Goal: Task Accomplishment & Management: Use online tool/utility

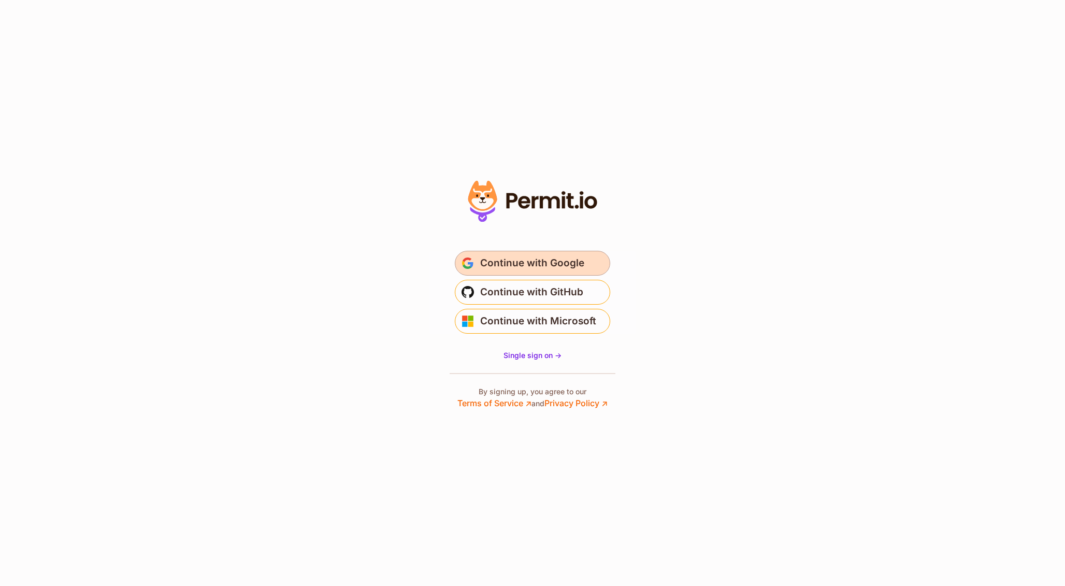
click at [565, 257] on span "Continue with Google" at bounding box center [532, 263] width 104 height 17
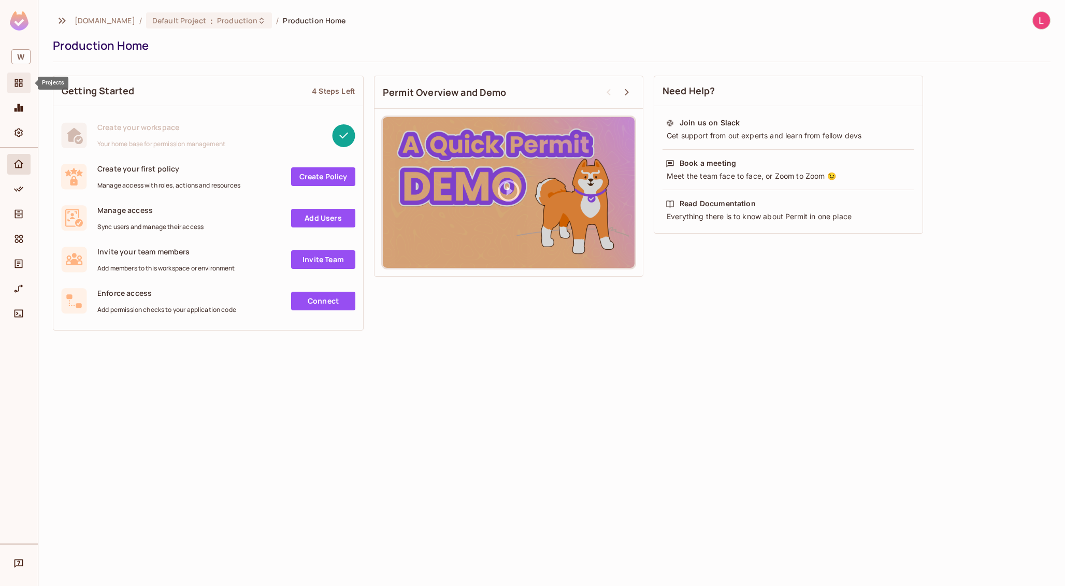
click at [19, 84] on icon "Projects" at bounding box center [19, 83] width 8 height 8
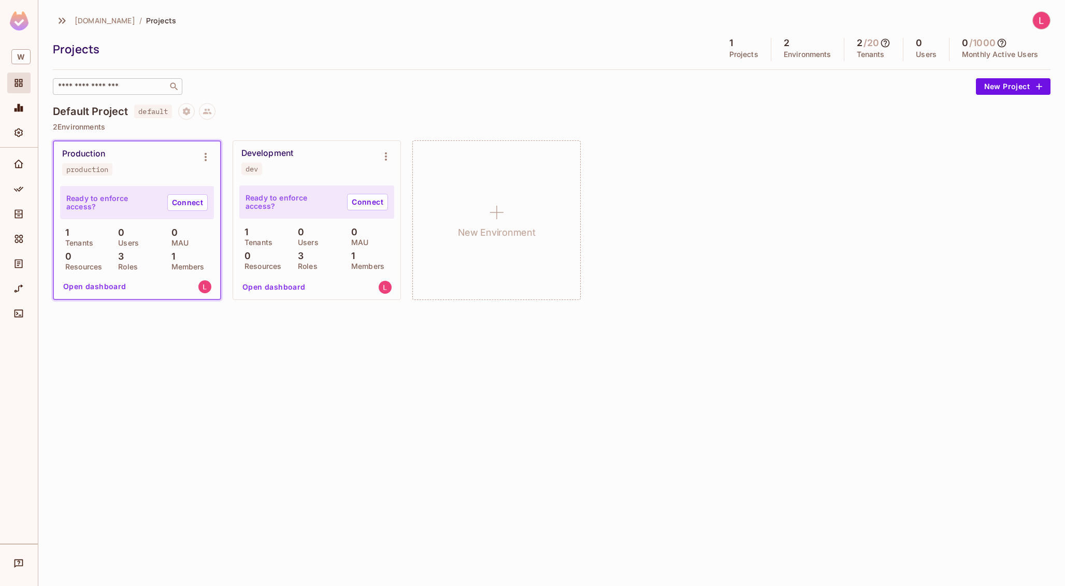
click at [87, 87] on input "text" at bounding box center [110, 86] width 109 height 10
click at [396, 412] on div "wrkr.com.au / Projects Projects 1 Projects 2 Environments 2 / 20 Tenants 0 User…" at bounding box center [551, 293] width 1027 height 586
click at [17, 86] on icon "Projects" at bounding box center [18, 83] width 10 height 10
click at [70, 94] on div "​" at bounding box center [118, 86] width 130 height 17
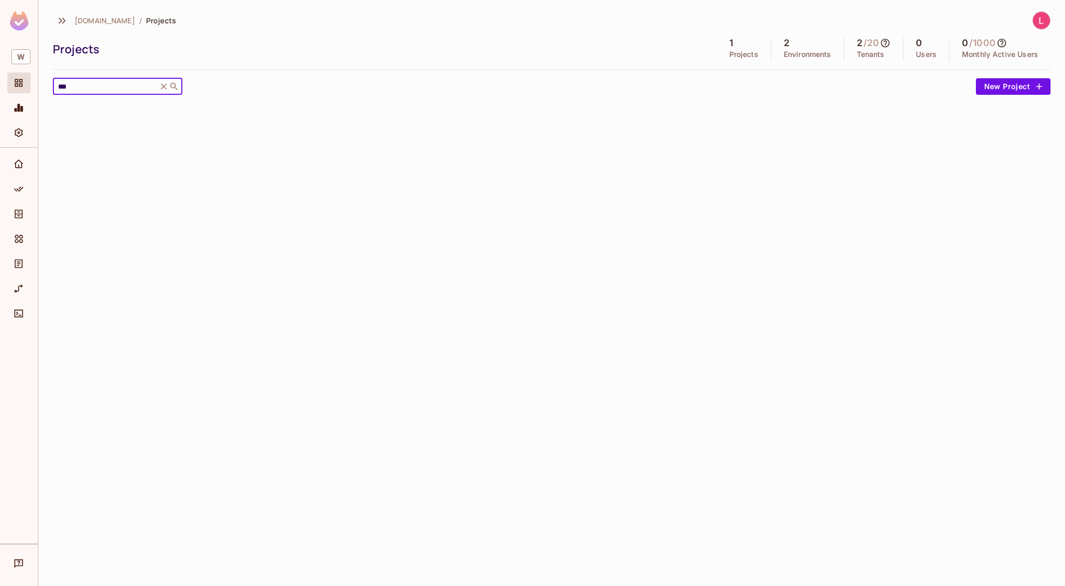
type input "***"
click at [731, 48] on h5 "1" at bounding box center [732, 43] width 4 height 10
click at [1043, 21] on img at bounding box center [1041, 20] width 17 height 17
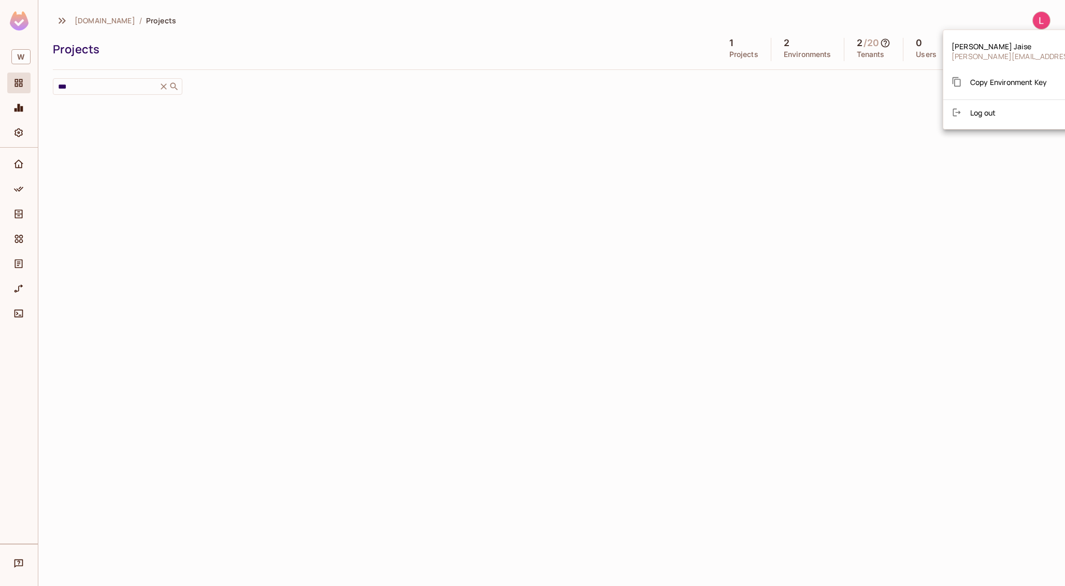
click at [687, 205] on div at bounding box center [532, 293] width 1065 height 586
click at [23, 23] on img at bounding box center [19, 20] width 19 height 19
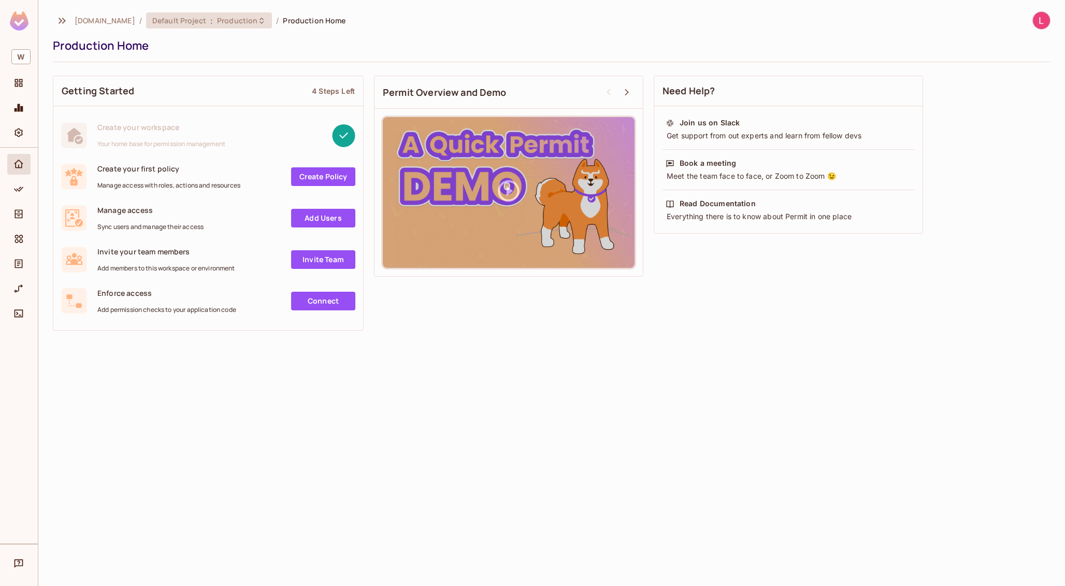
click at [217, 21] on span "Production" at bounding box center [237, 21] width 40 height 10
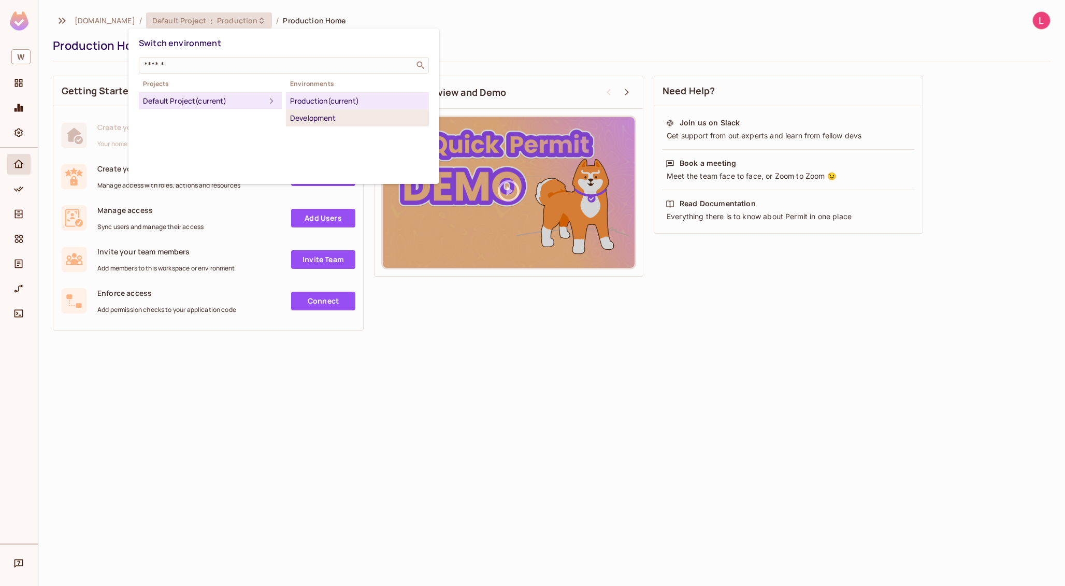
click at [318, 120] on div "Development" at bounding box center [357, 118] width 135 height 12
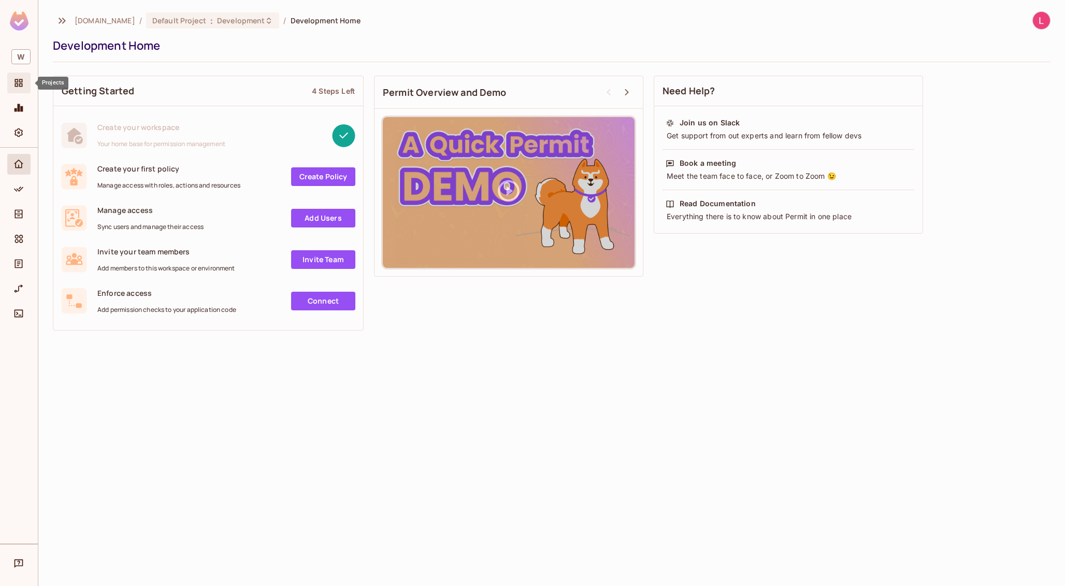
click at [16, 93] on div "Projects" at bounding box center [18, 83] width 23 height 21
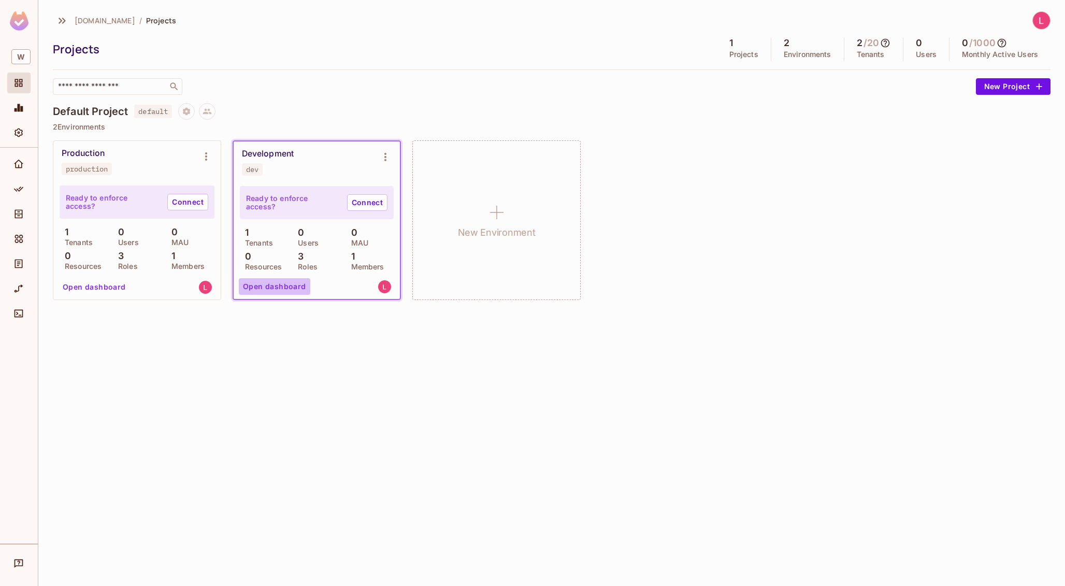
click at [287, 287] on button "Open dashboard" at bounding box center [275, 286] width 72 height 17
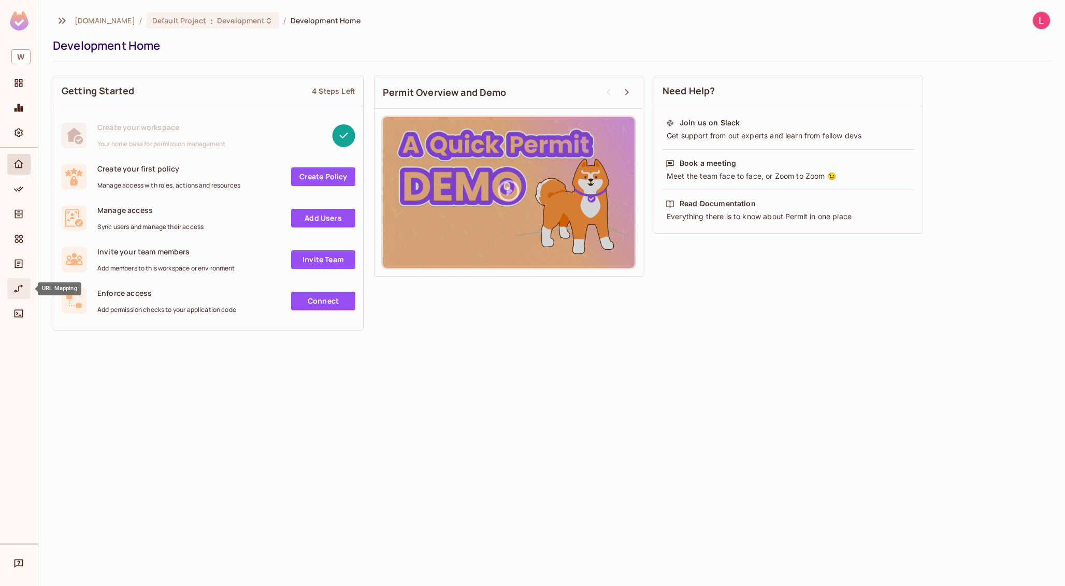
click at [17, 292] on icon "URL Mapping" at bounding box center [18, 288] width 10 height 10
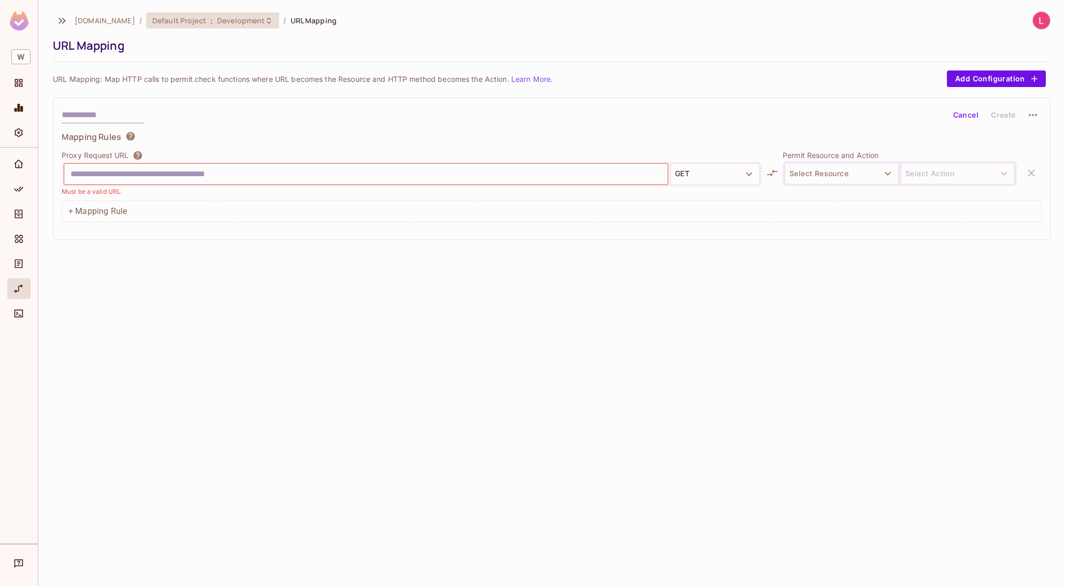
click at [217, 23] on span "Development" at bounding box center [241, 21] width 48 height 10
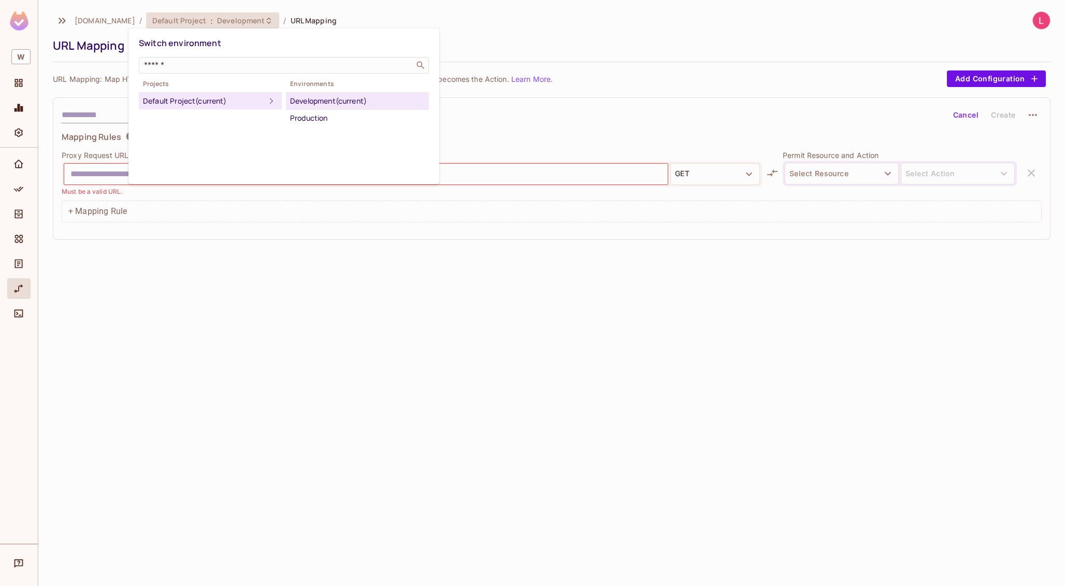
click at [18, 24] on div at bounding box center [532, 293] width 1065 height 586
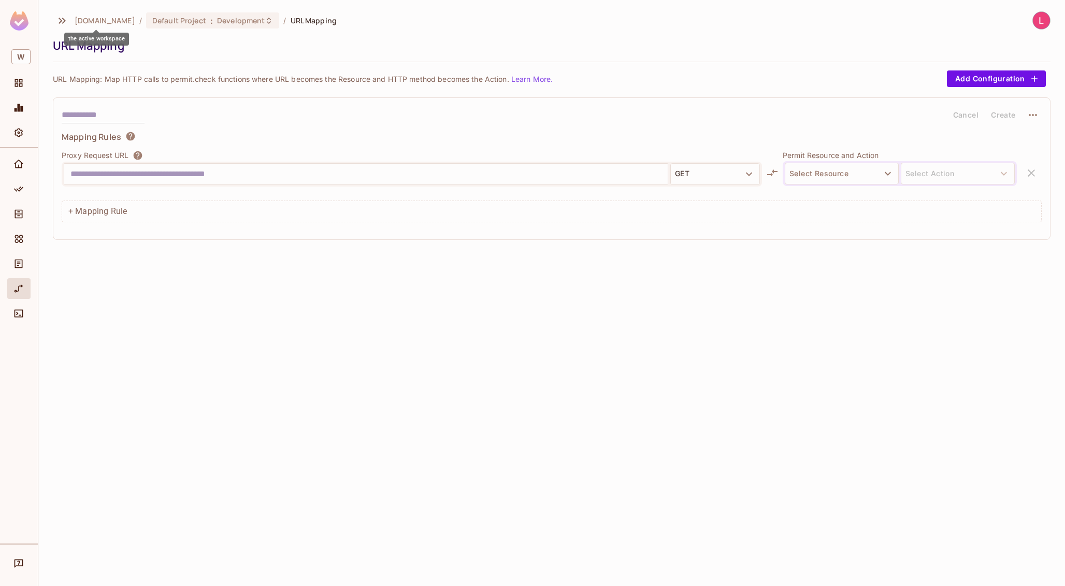
click at [89, 20] on span "wrkr.com.au" at bounding box center [105, 21] width 61 height 10
click at [23, 23] on img at bounding box center [19, 20] width 19 height 19
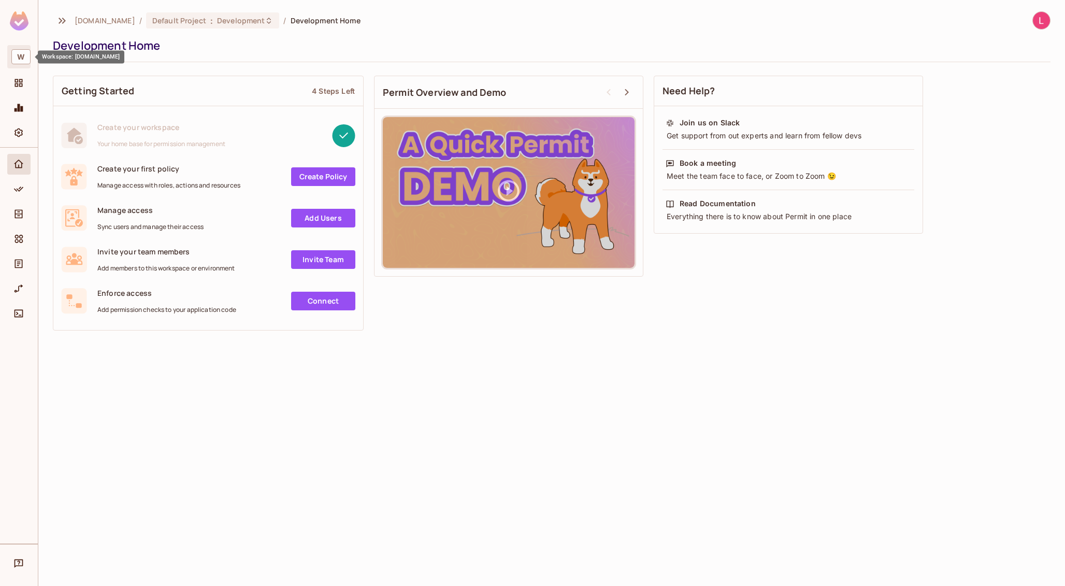
click at [17, 54] on span "W" at bounding box center [20, 56] width 19 height 15
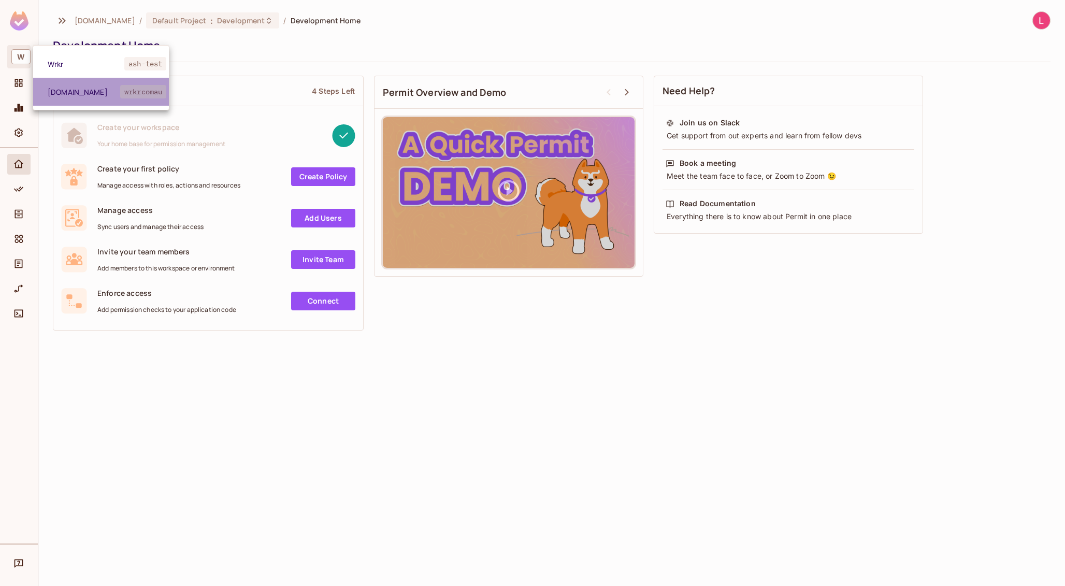
click at [76, 96] on span "wrkr.com.au" at bounding box center [84, 92] width 73 height 10
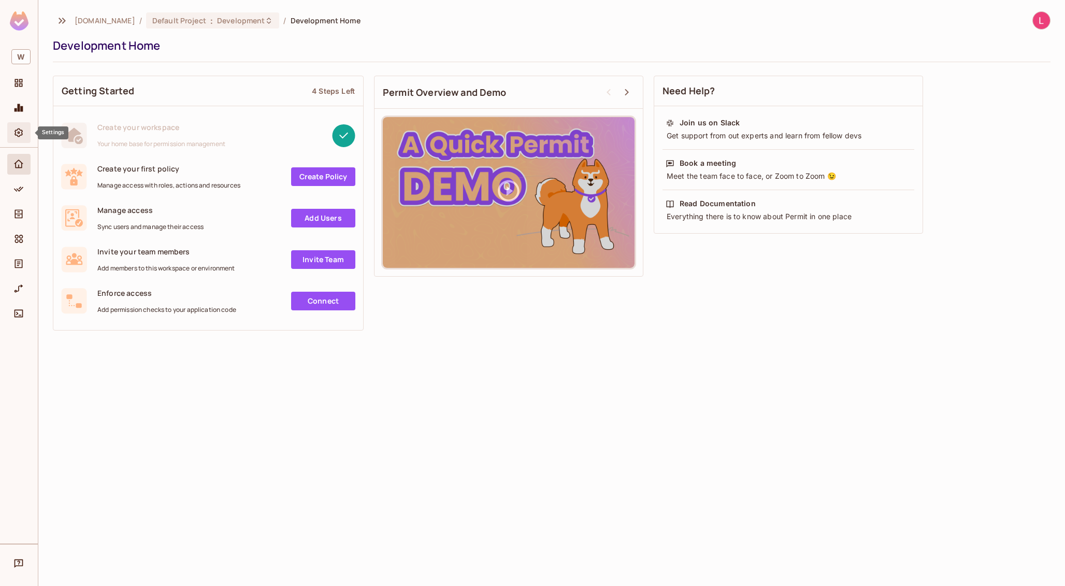
click at [15, 132] on icon "Settings" at bounding box center [18, 132] width 10 height 10
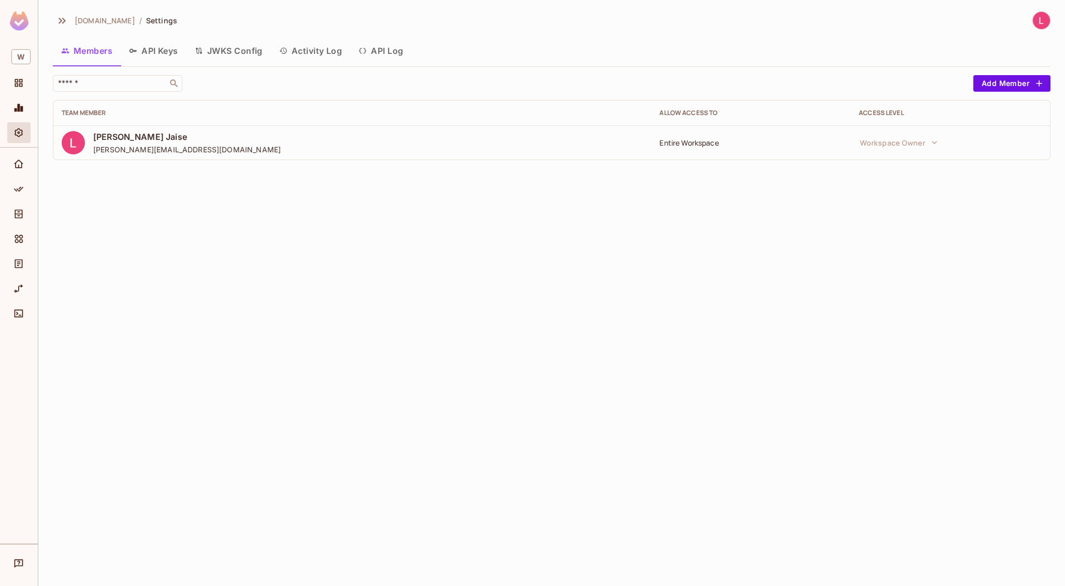
click at [166, 58] on button "API Keys" at bounding box center [154, 51] width 66 height 26
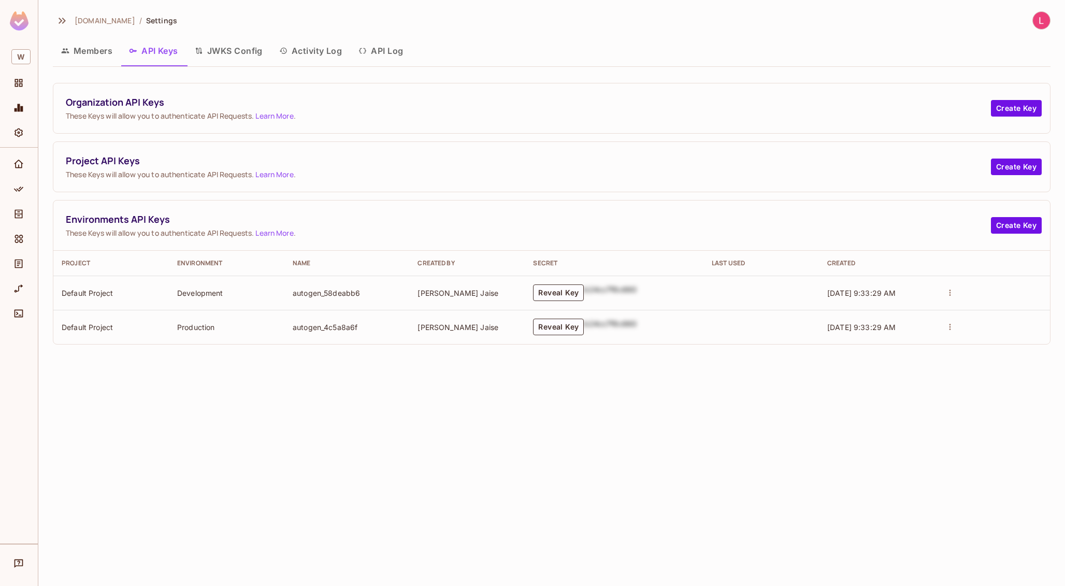
click at [240, 49] on button "JWKS Config" at bounding box center [229, 51] width 84 height 26
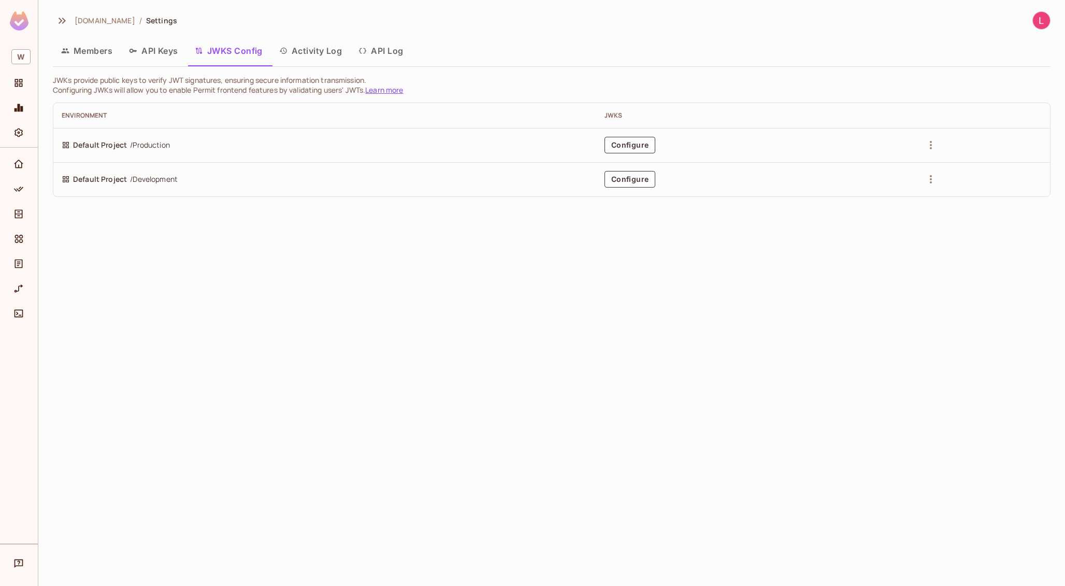
click at [322, 55] on button "Activity Log" at bounding box center [311, 51] width 80 height 26
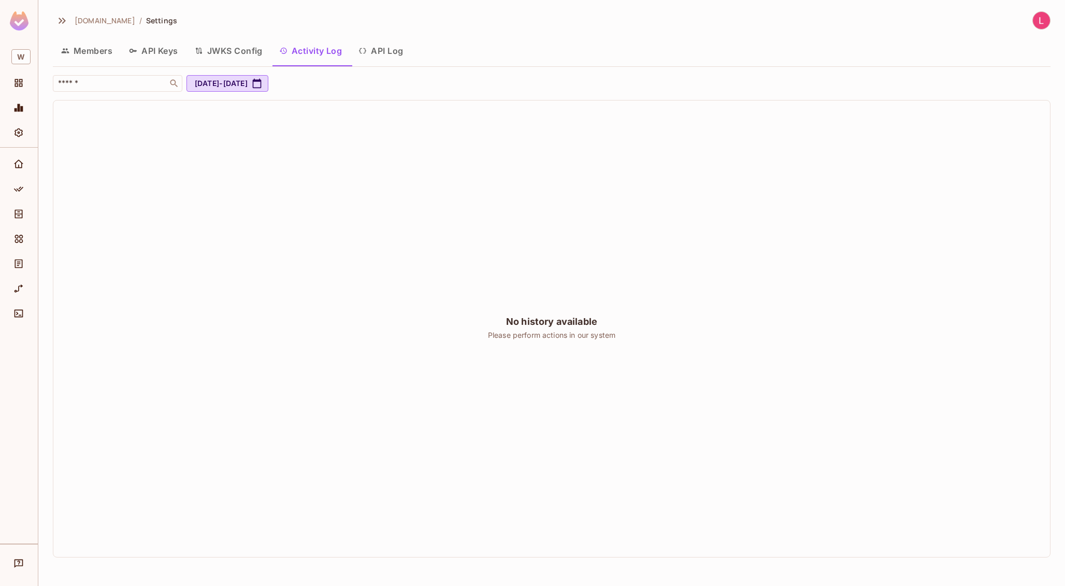
click at [394, 51] on button "API Log" at bounding box center [380, 51] width 61 height 26
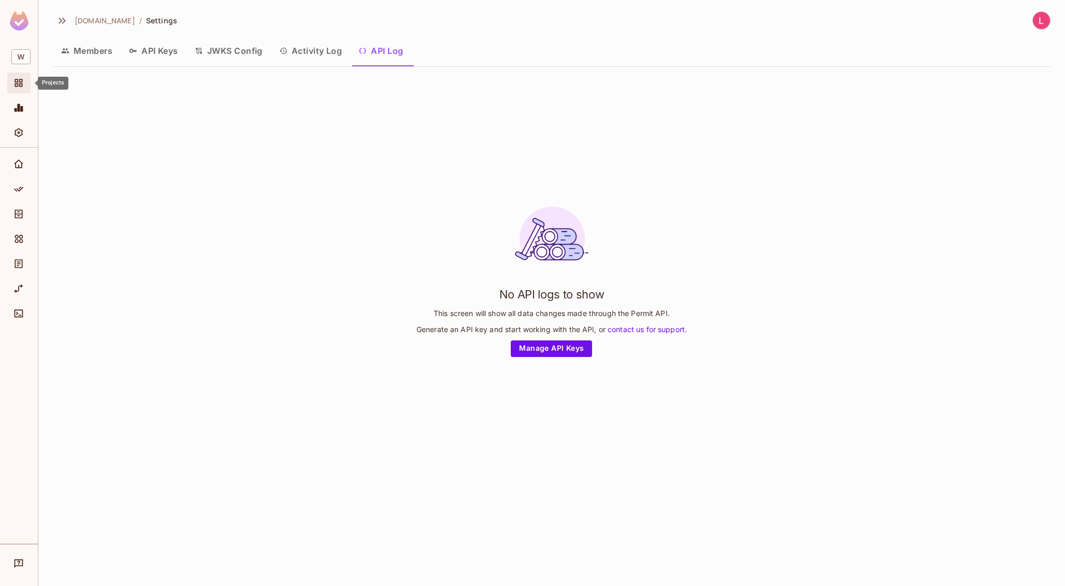
click at [22, 81] on icon "Projects" at bounding box center [19, 83] width 8 height 8
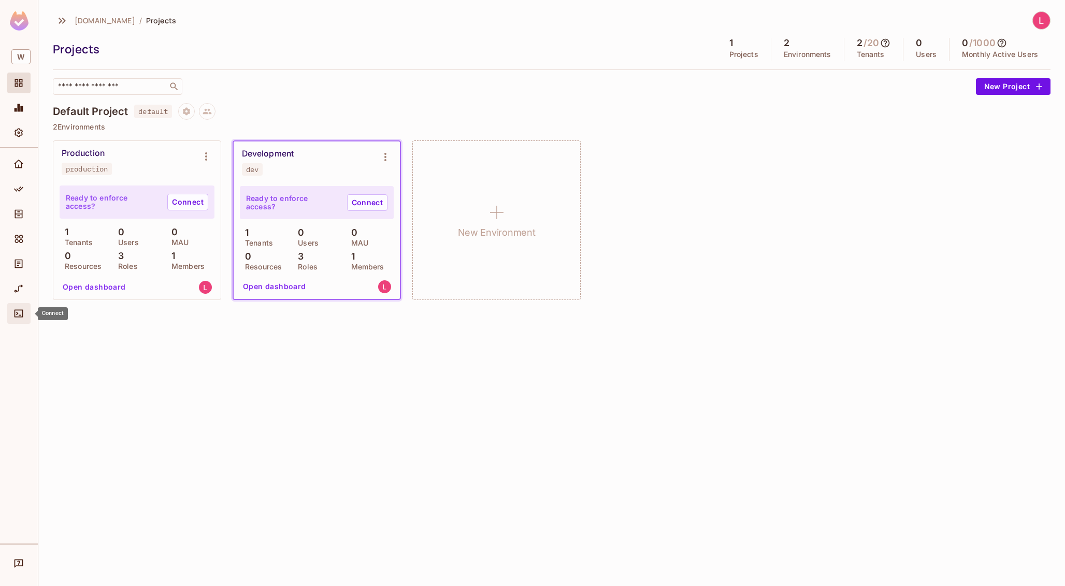
click at [16, 317] on icon "Connect" at bounding box center [18, 313] width 10 height 10
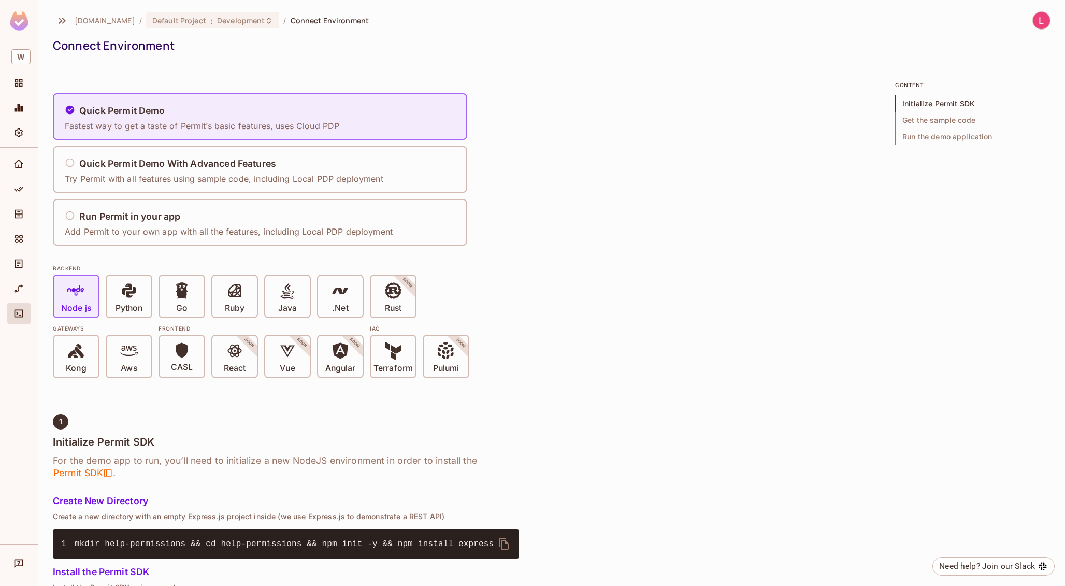
click at [19, 26] on img at bounding box center [19, 20] width 19 height 19
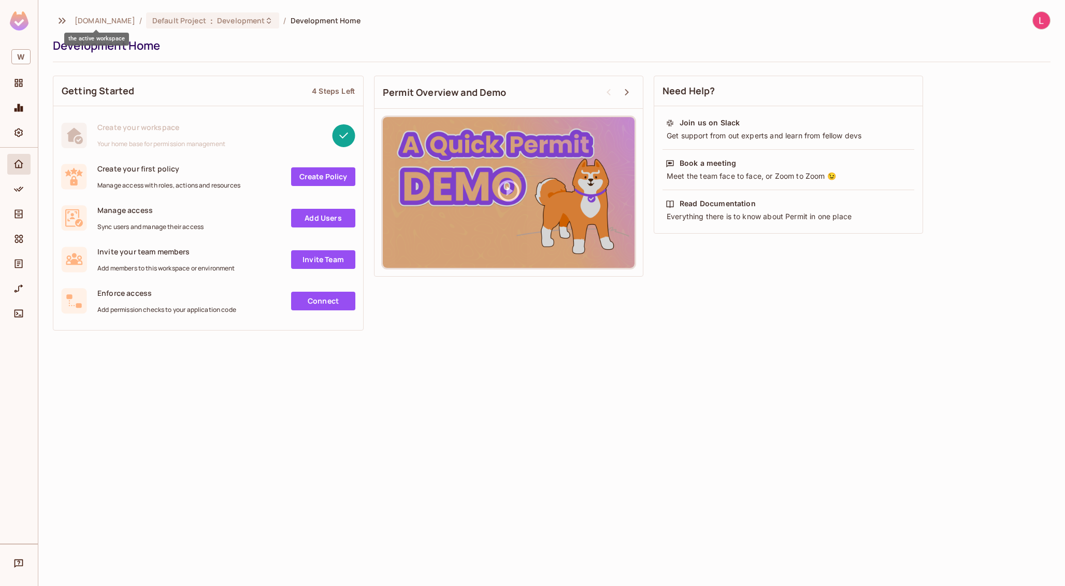
click at [98, 19] on span "wrkr.com.au" at bounding box center [105, 21] width 61 height 10
click at [15, 82] on icon "Projects" at bounding box center [18, 83] width 10 height 10
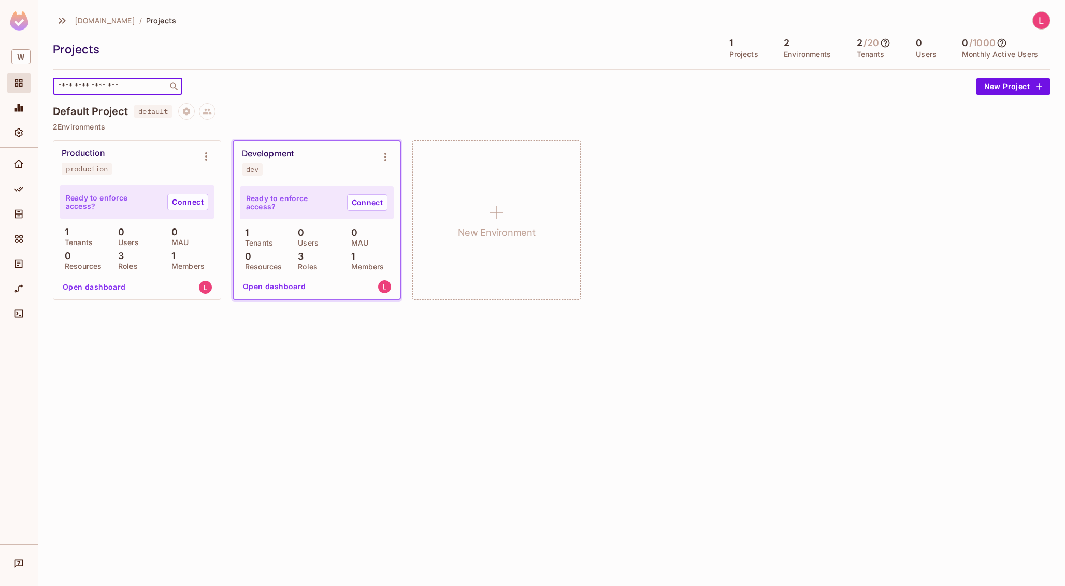
click at [117, 86] on input "text" at bounding box center [110, 86] width 109 height 10
click at [733, 50] on p "Projects" at bounding box center [744, 54] width 29 height 8
click at [336, 397] on div "wrkr.com.au / Projects Projects 1 Projects 2 Environments 2 / 20 Tenants 0 User…" at bounding box center [551, 293] width 1027 height 586
click at [17, 104] on icon "Monitoring" at bounding box center [18, 108] width 10 height 10
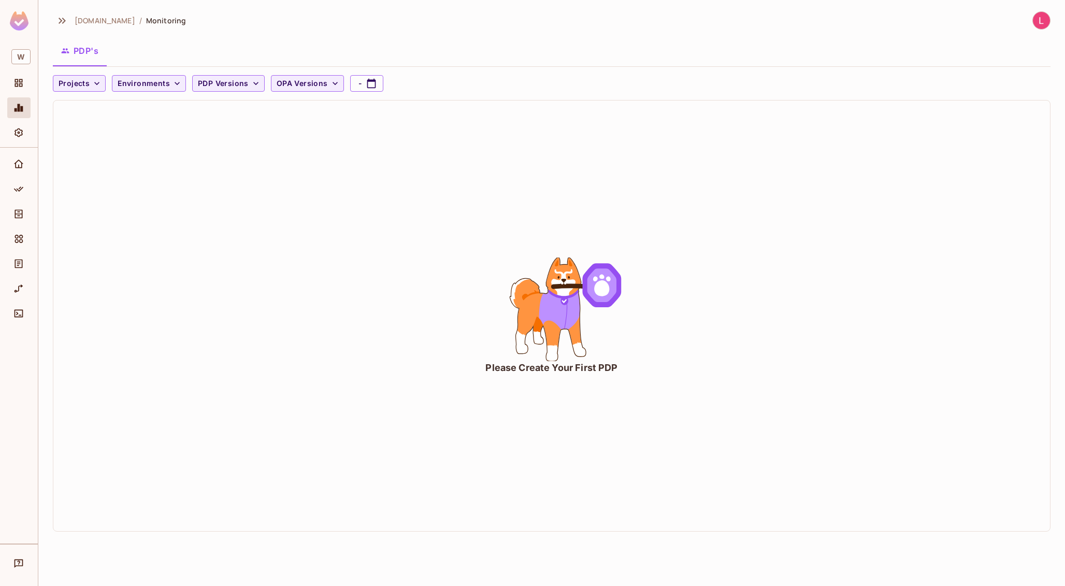
click at [20, 21] on img at bounding box center [19, 20] width 19 height 19
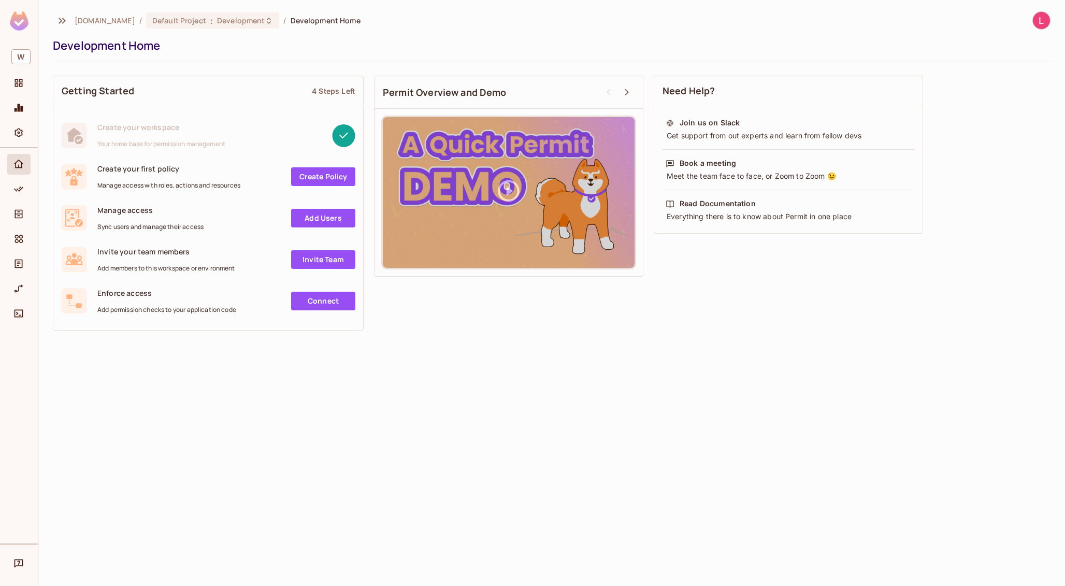
click at [458, 421] on div "wrkr.com.au / Default Project : Development / Development Home Development Home…" at bounding box center [551, 293] width 1027 height 586
click at [22, 23] on img at bounding box center [19, 20] width 19 height 19
click at [17, 130] on icon "Settings" at bounding box center [19, 133] width 8 height 9
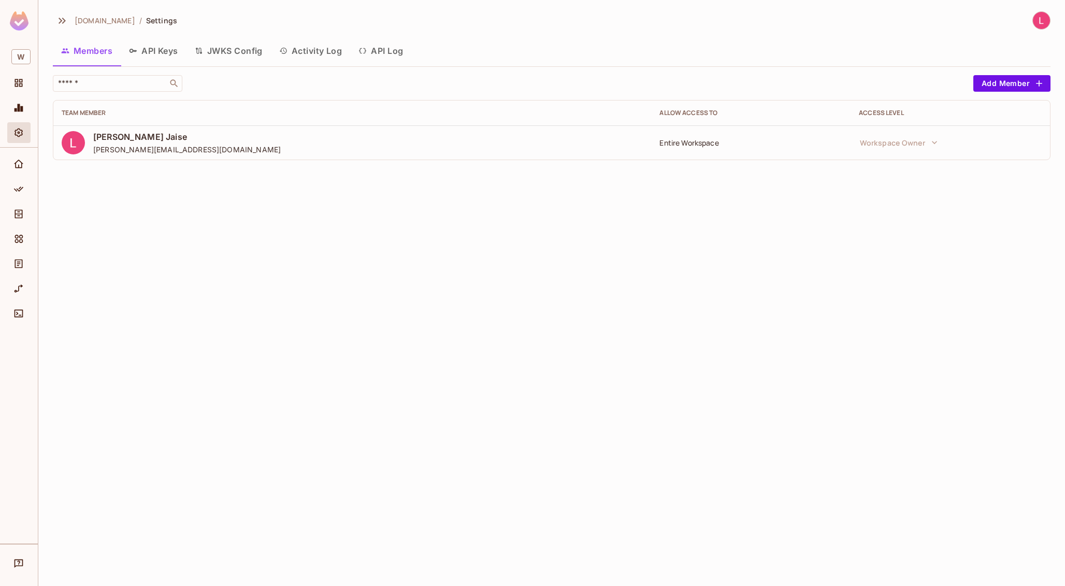
click at [21, 22] on img at bounding box center [19, 20] width 19 height 19
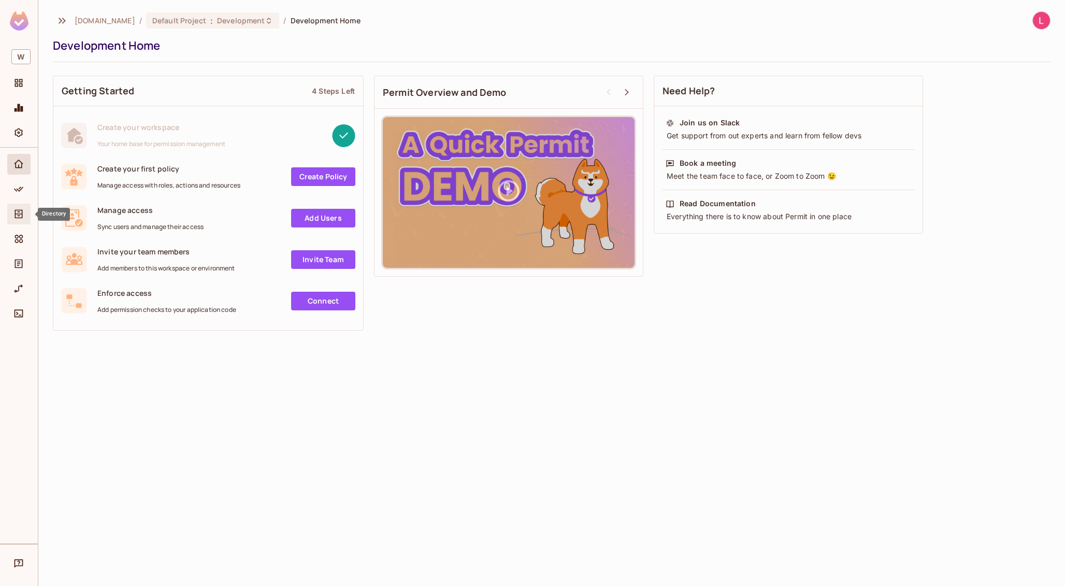
click at [19, 211] on icon "Directory" at bounding box center [19, 214] width 8 height 9
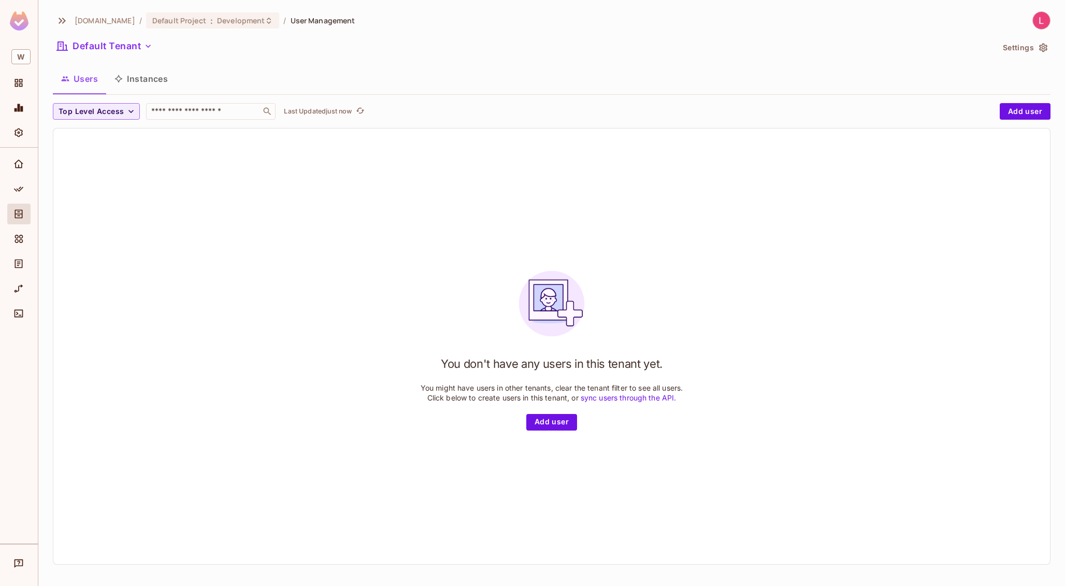
click at [148, 79] on button "Instances" at bounding box center [141, 79] width 70 height 26
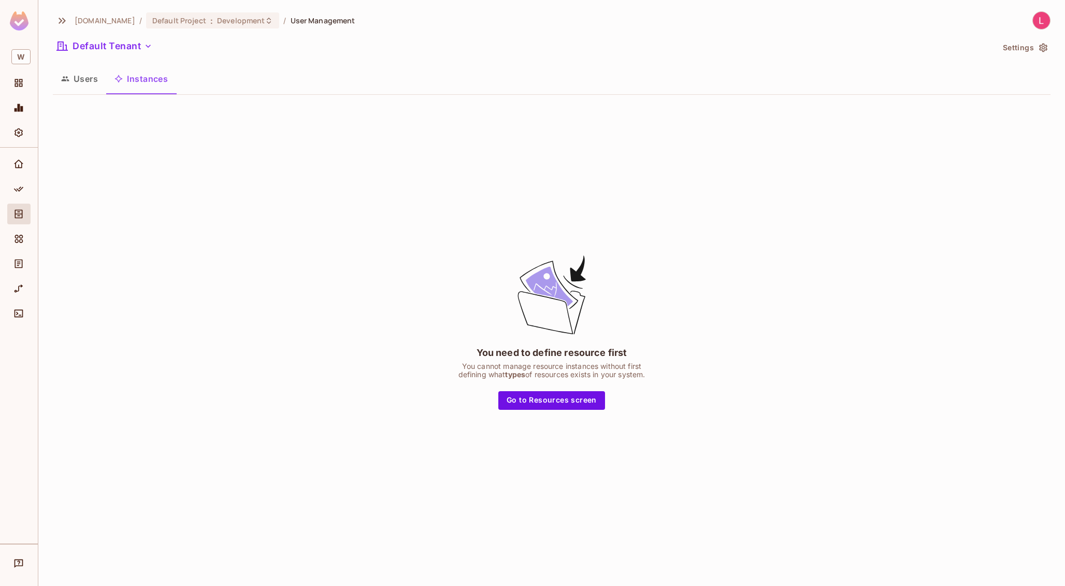
click at [80, 80] on button "Users" at bounding box center [79, 79] width 53 height 26
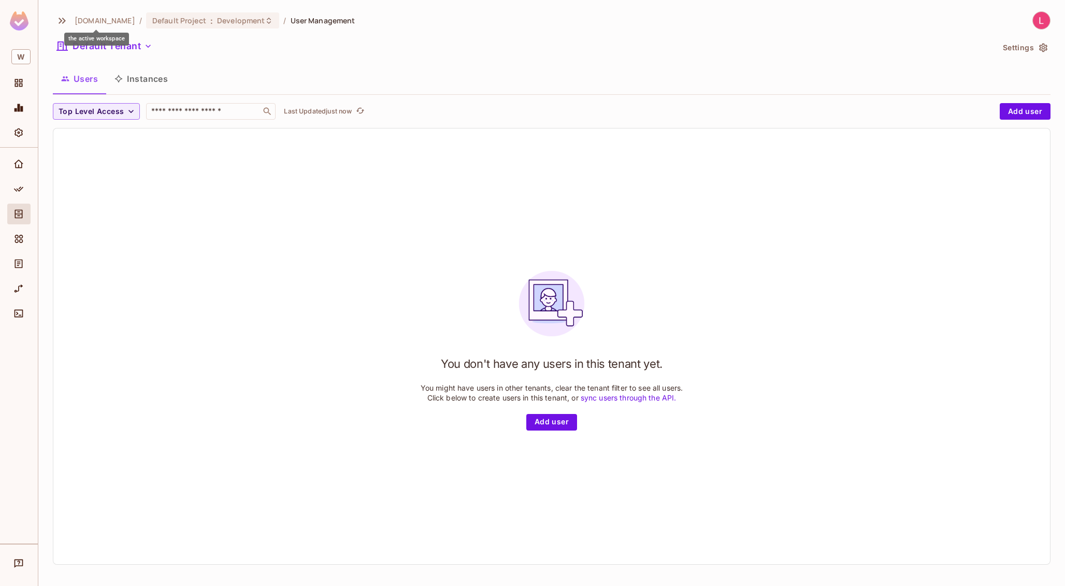
click at [88, 21] on span "wrkr.com.au" at bounding box center [105, 21] width 61 height 10
click at [65, 21] on icon "button" at bounding box center [62, 21] width 12 height 12
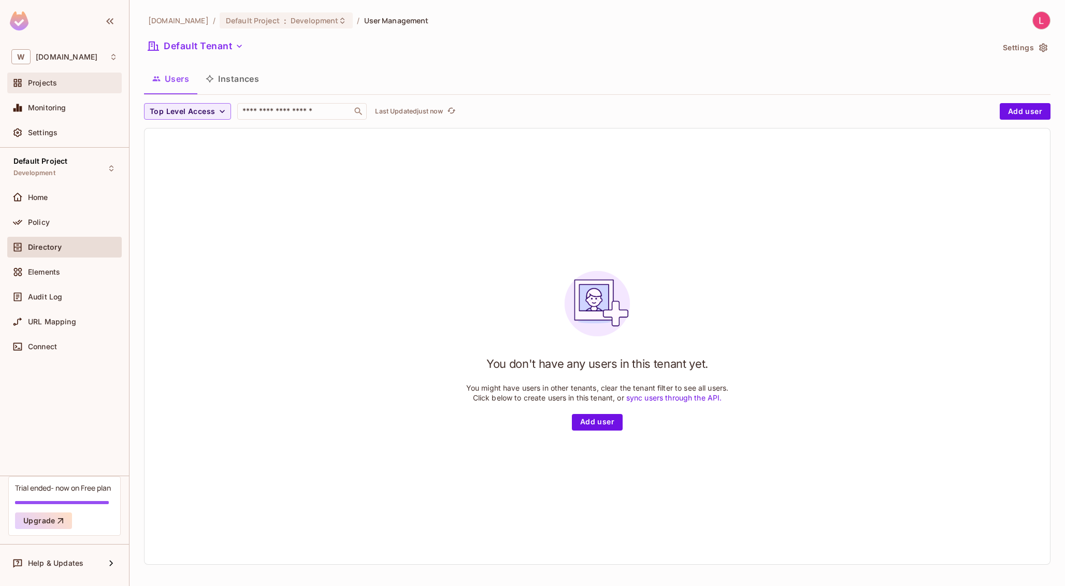
click at [47, 85] on span "Projects" at bounding box center [42, 83] width 29 height 8
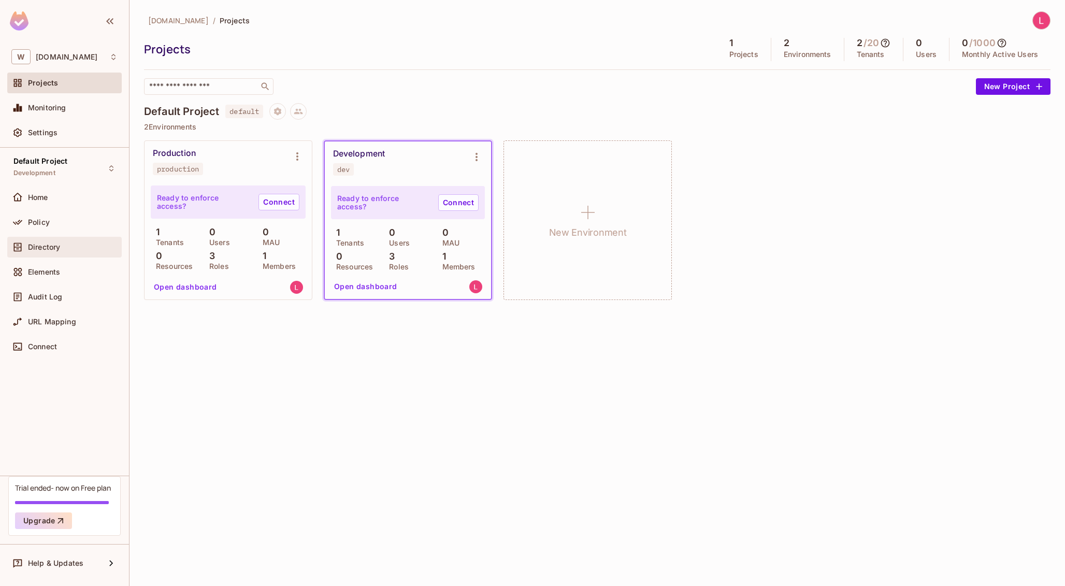
click at [54, 253] on div "Directory" at bounding box center [64, 247] width 115 height 21
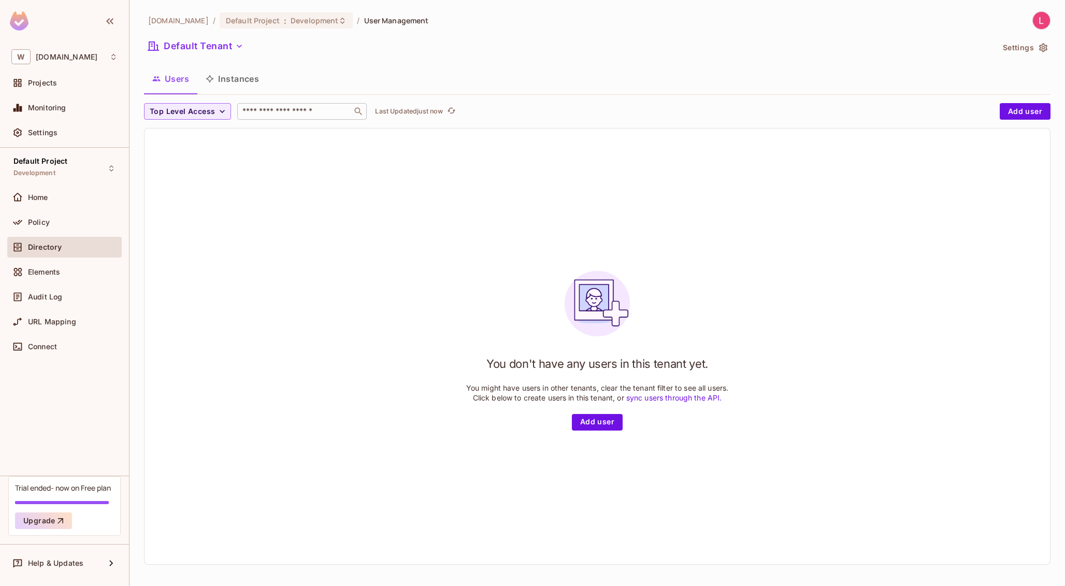
click at [297, 117] on div "​" at bounding box center [302, 111] width 130 height 17
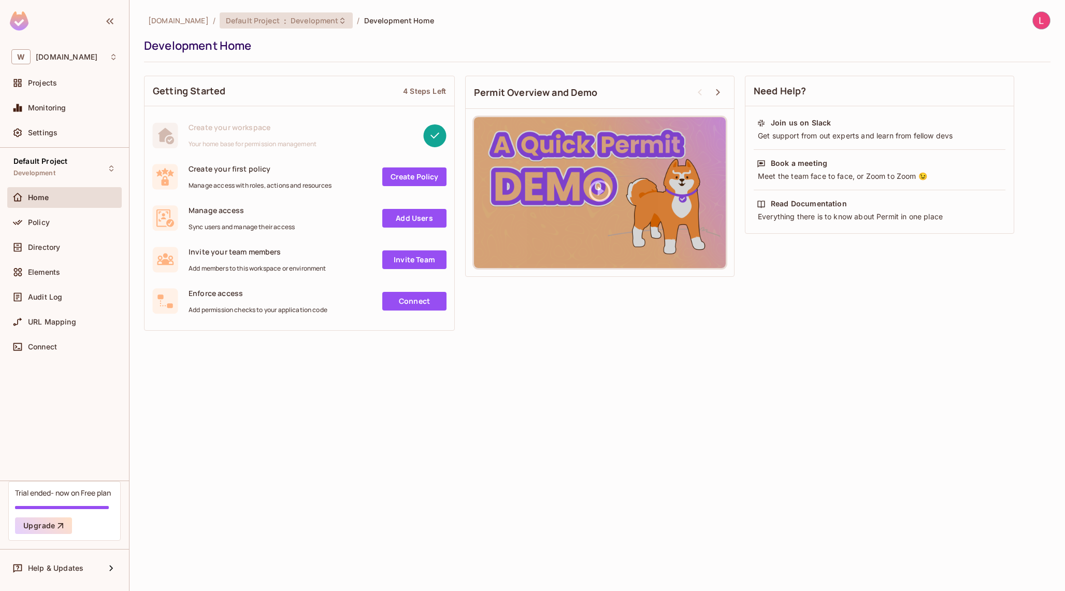
click at [291, 16] on span "Development" at bounding box center [315, 21] width 48 height 10
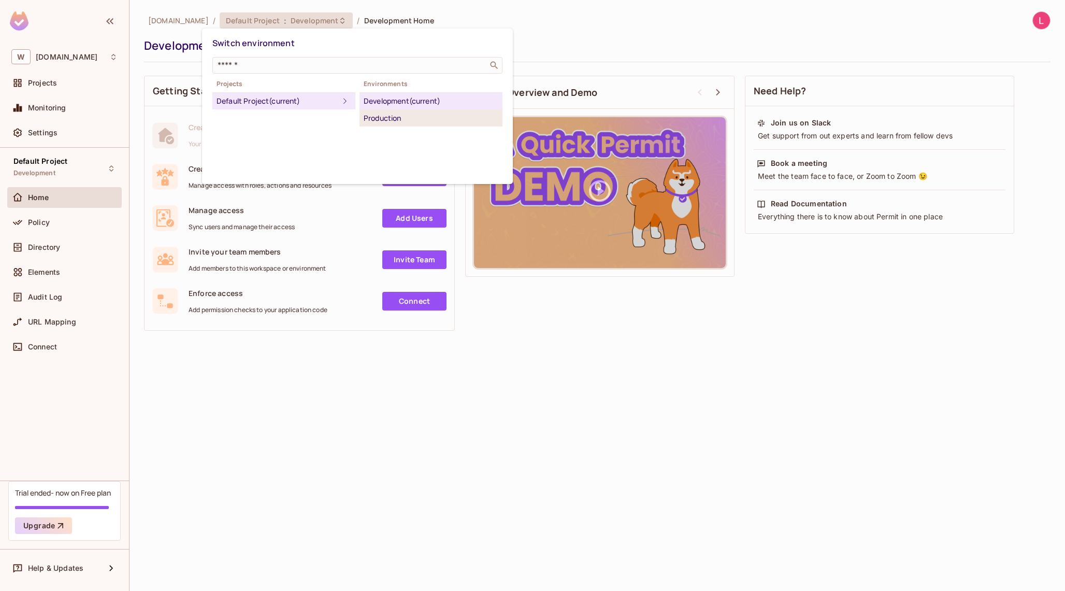
click at [389, 119] on div "Production" at bounding box center [431, 118] width 135 height 12
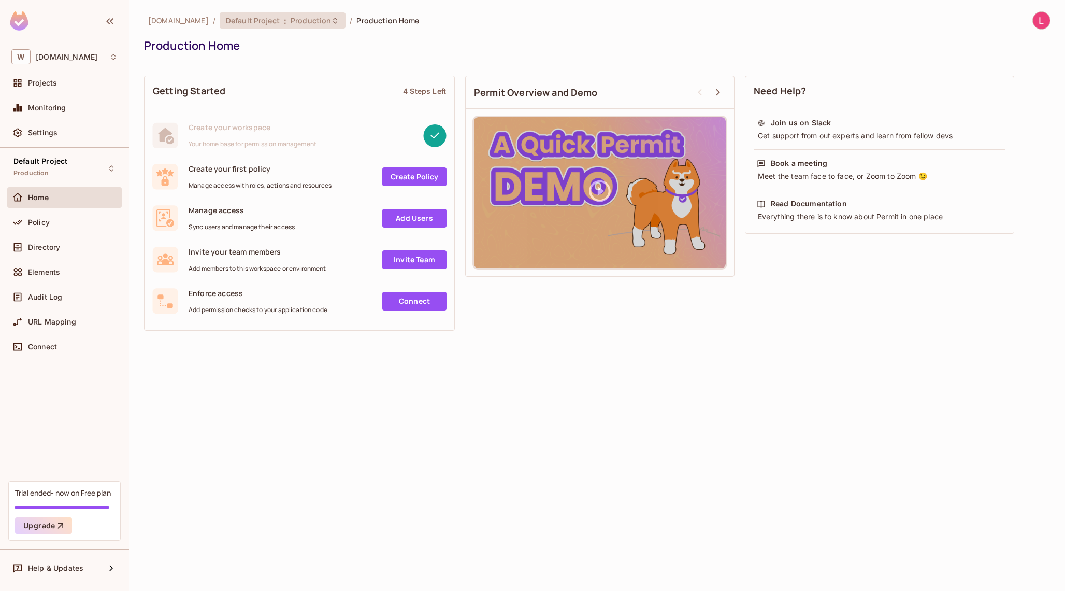
click at [268, 25] on div "Default Project : Production" at bounding box center [276, 21] width 101 height 10
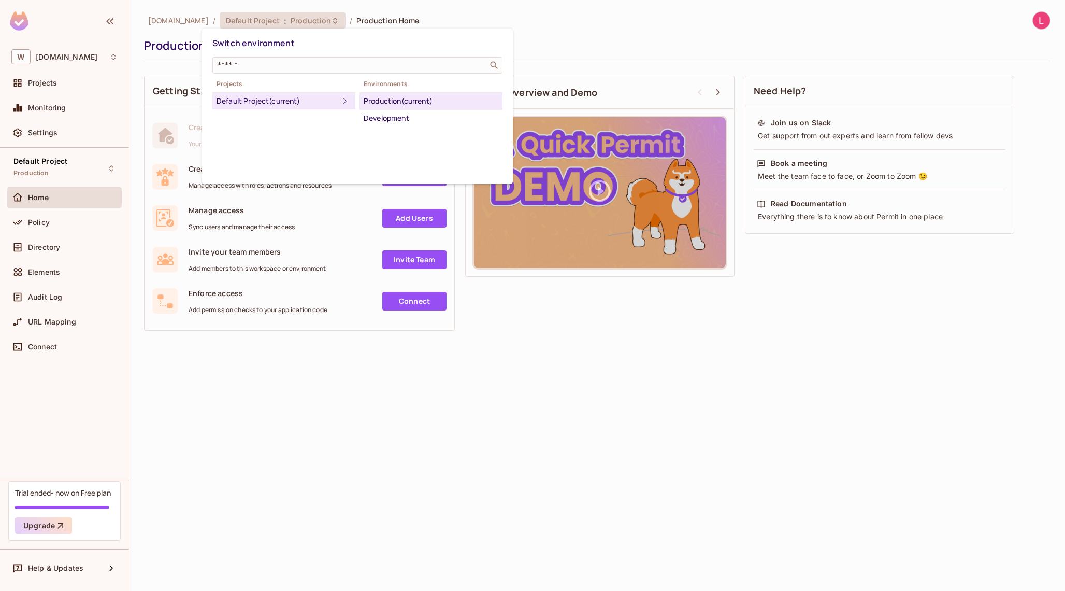
click at [348, 411] on div at bounding box center [532, 295] width 1065 height 591
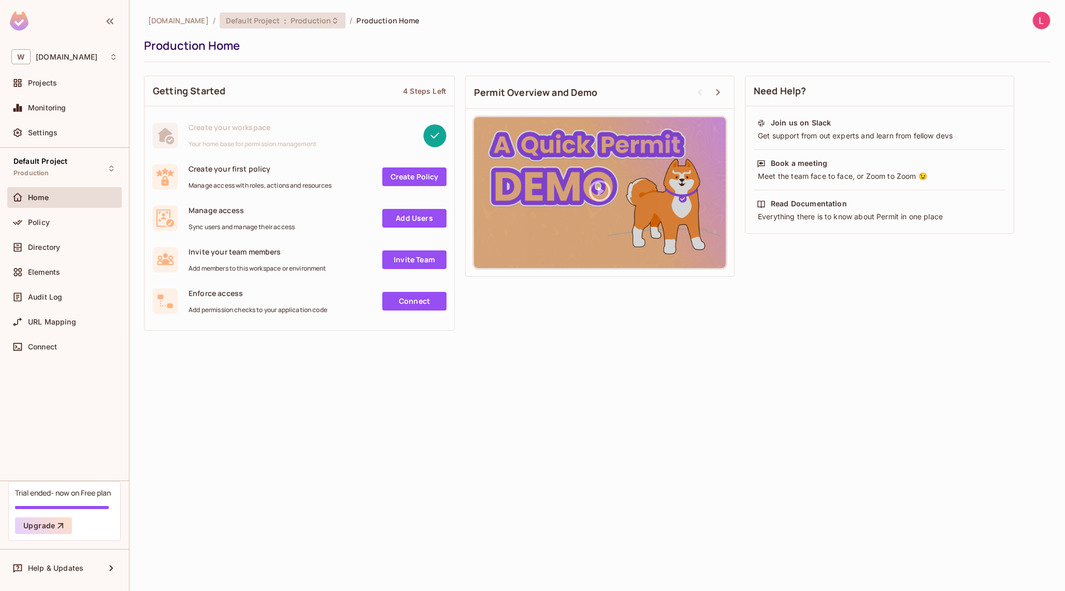
click at [291, 20] on span "Production" at bounding box center [311, 21] width 40 height 10
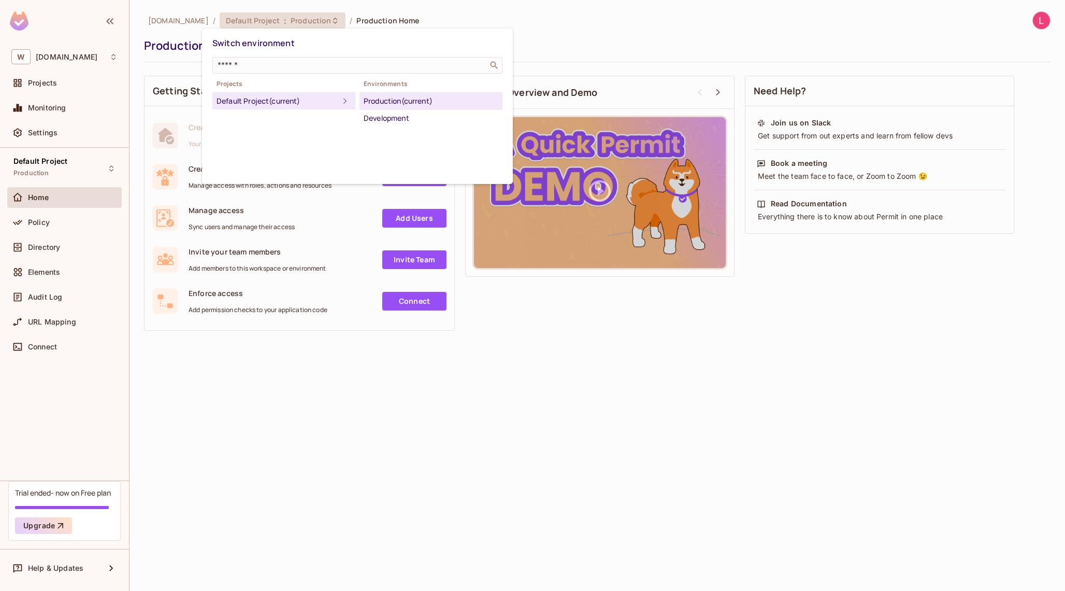
click at [47, 60] on div at bounding box center [532, 295] width 1065 height 591
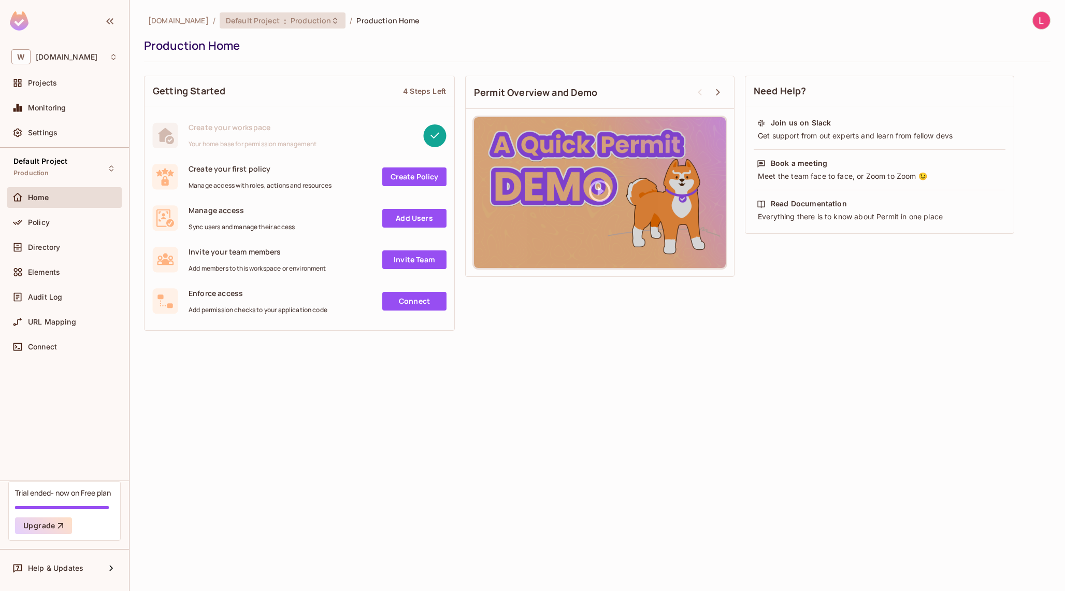
click at [292, 19] on span "Production" at bounding box center [311, 21] width 40 height 10
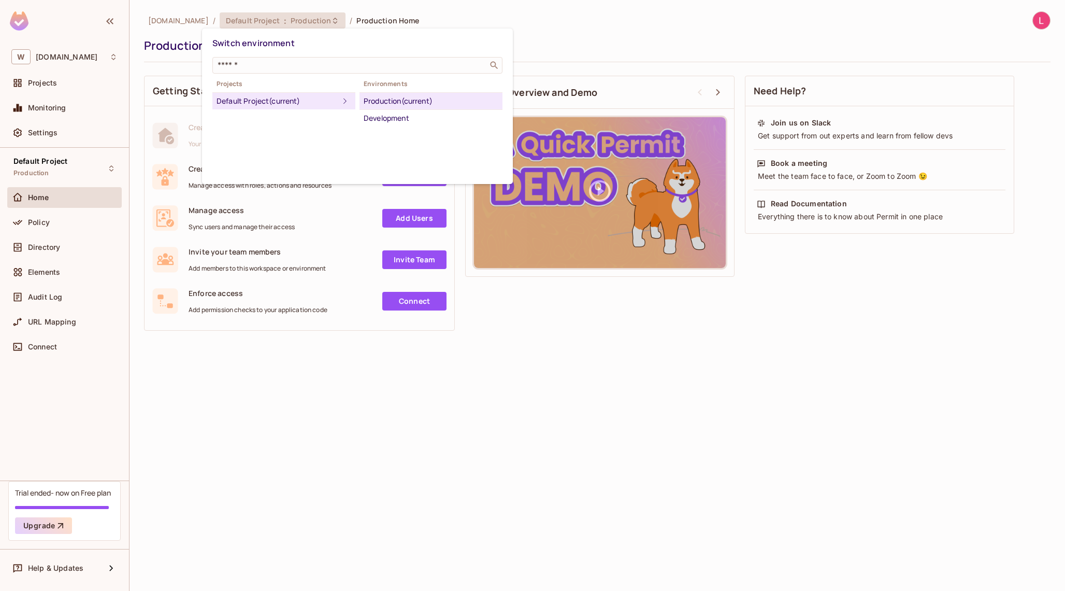
click at [74, 59] on div at bounding box center [532, 295] width 1065 height 591
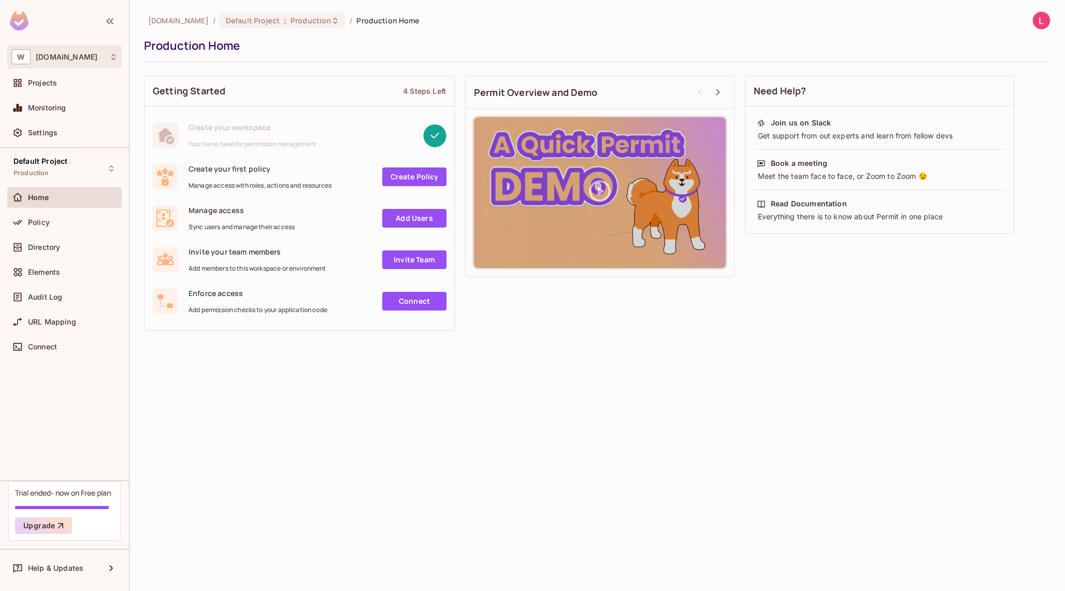
click at [65, 59] on span "wrkr.com.au" at bounding box center [67, 57] width 62 height 8
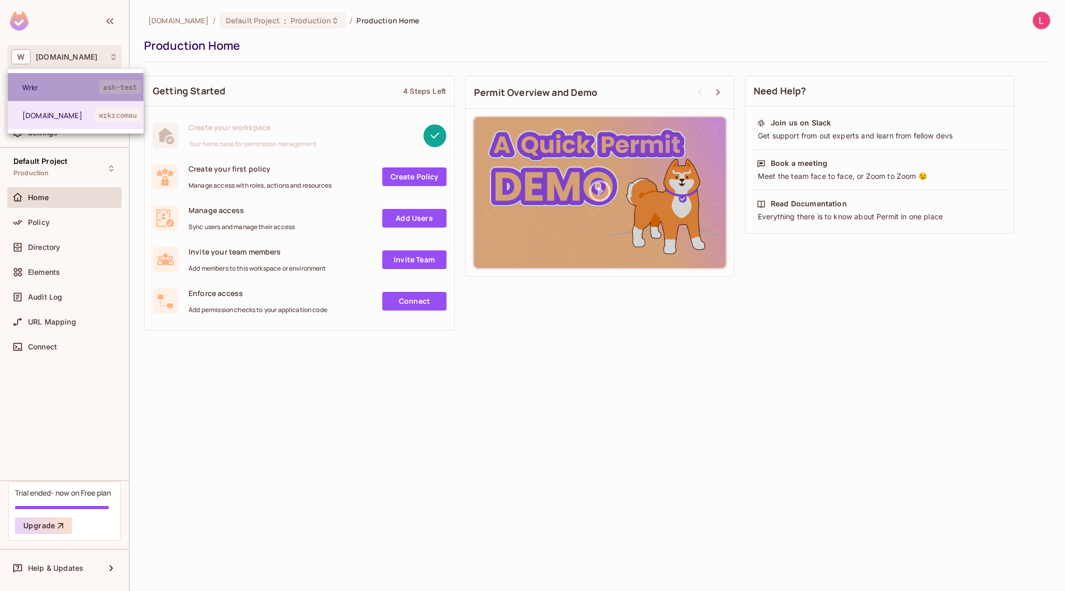
click at [56, 87] on span "Wrkr" at bounding box center [60, 87] width 77 height 10
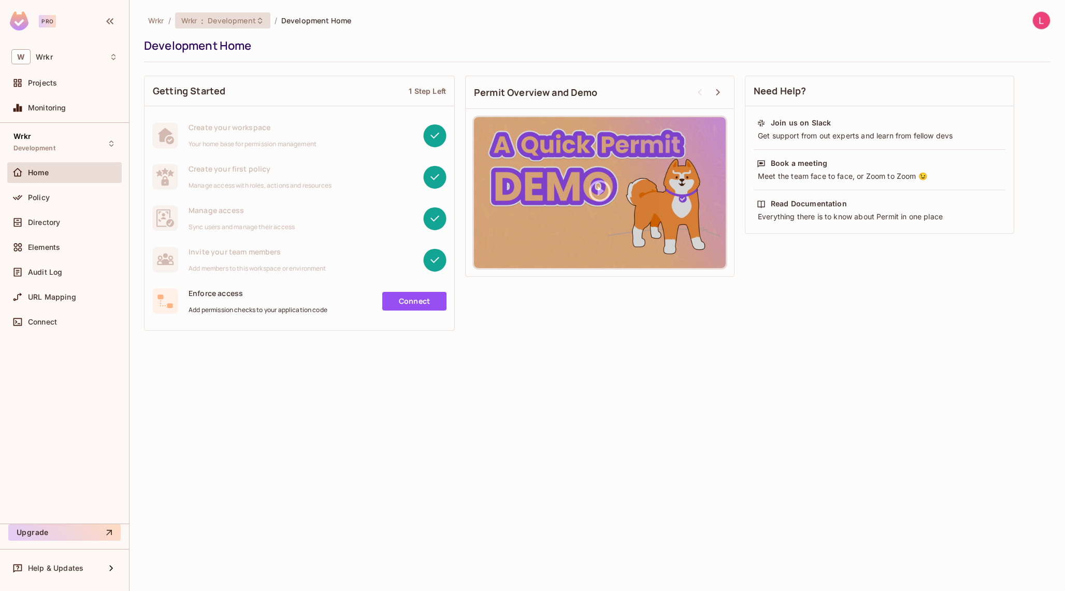
click at [223, 21] on span "Development" at bounding box center [232, 21] width 48 height 10
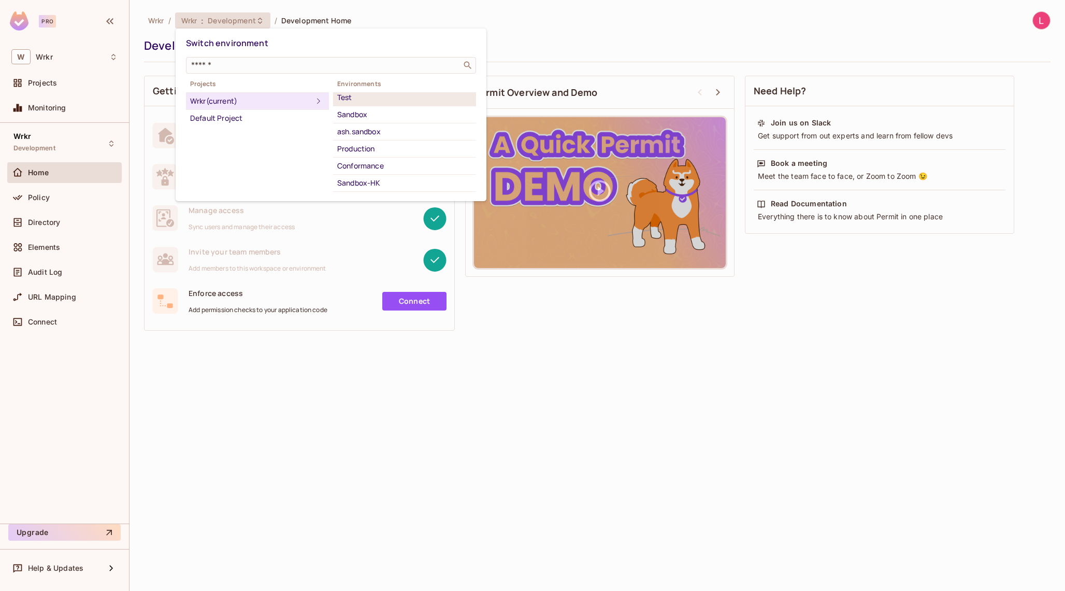
scroll to position [95, 0]
click at [365, 114] on div "Sandbox" at bounding box center [404, 109] width 135 height 12
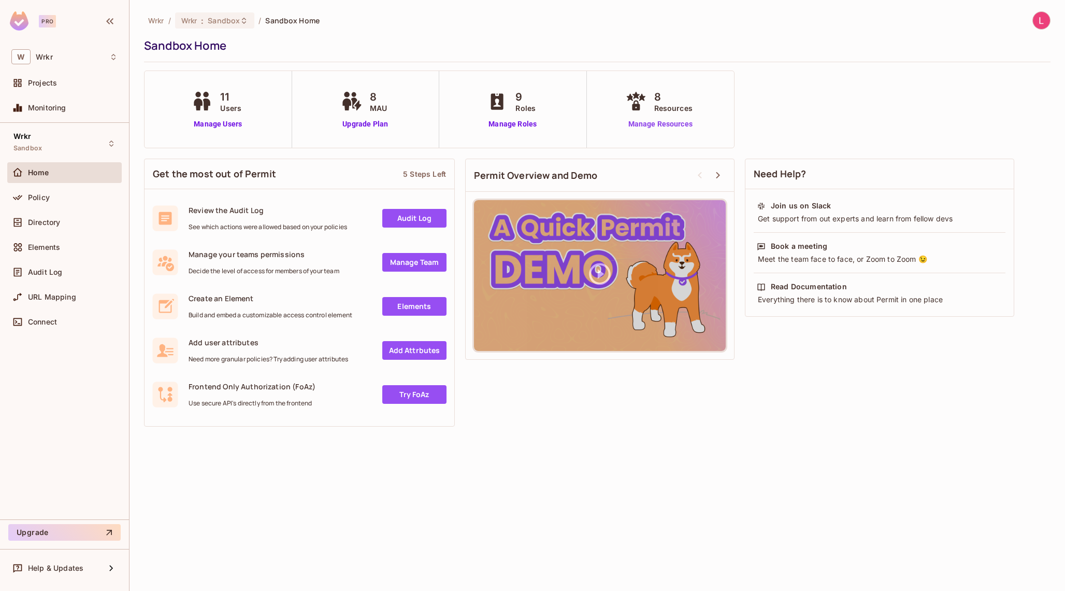
click at [664, 123] on link "Manage Resources" at bounding box center [660, 124] width 75 height 11
click at [42, 195] on span "Policy" at bounding box center [39, 197] width 22 height 8
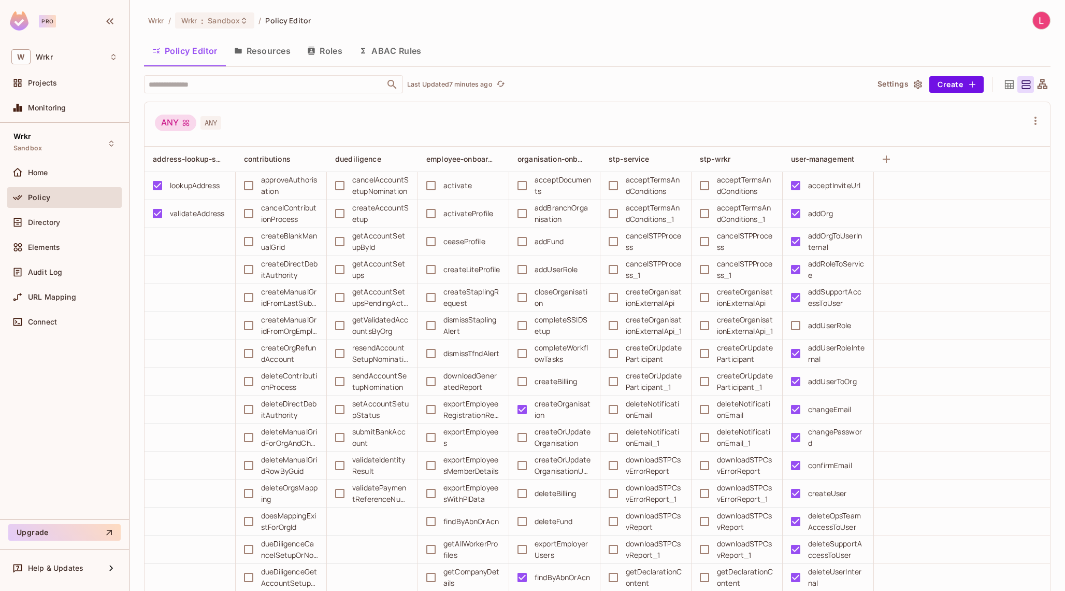
click at [262, 63] on button "Resources" at bounding box center [262, 51] width 73 height 26
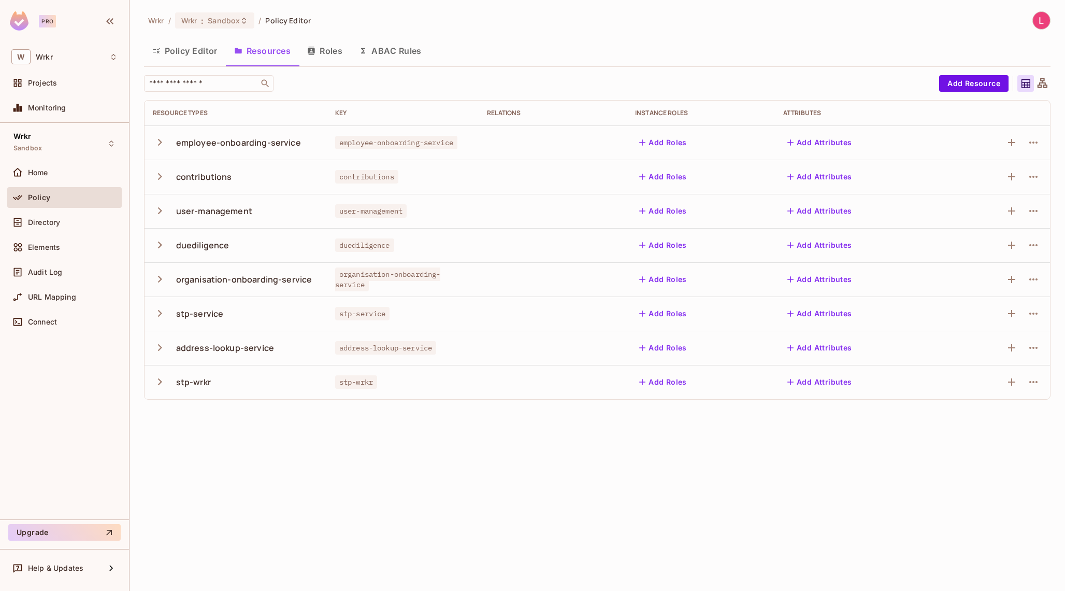
click at [158, 277] on icon "button" at bounding box center [160, 279] width 14 height 14
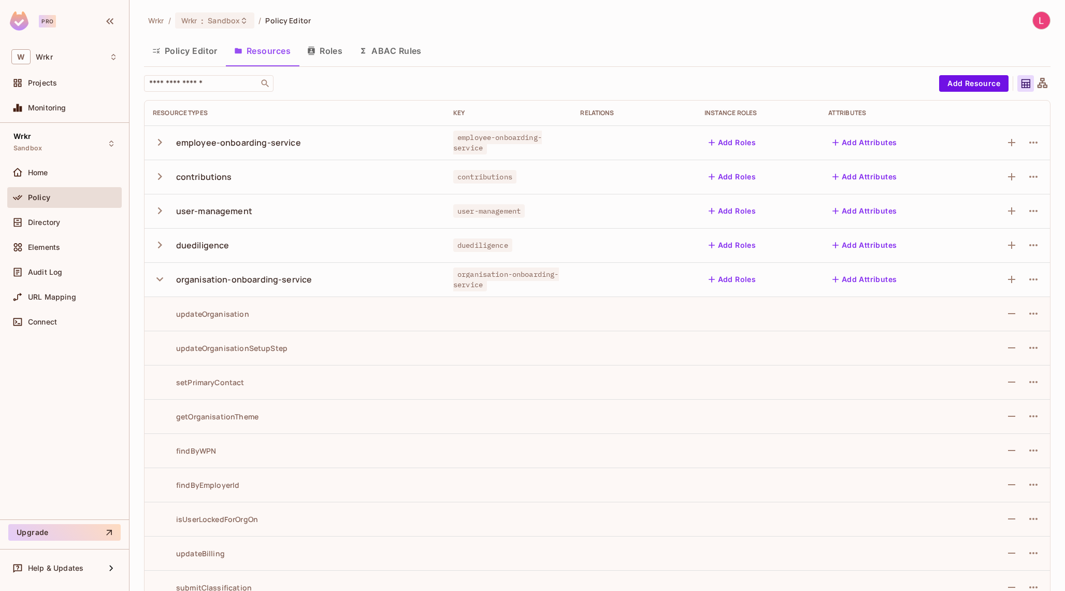
click at [160, 274] on icon "button" at bounding box center [160, 279] width 14 height 14
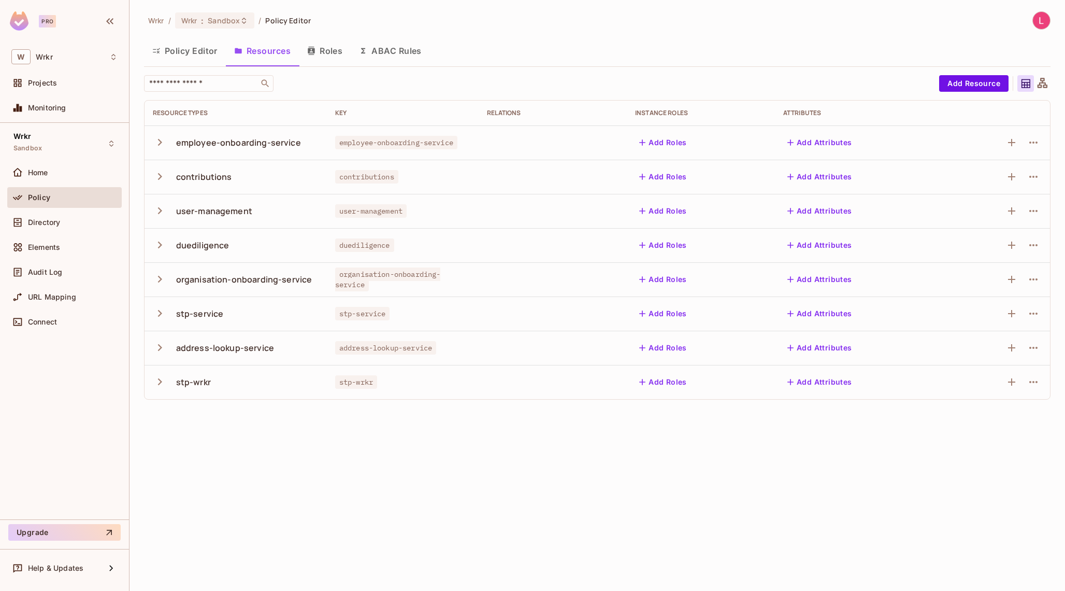
click at [160, 246] on icon "button" at bounding box center [160, 244] width 4 height 7
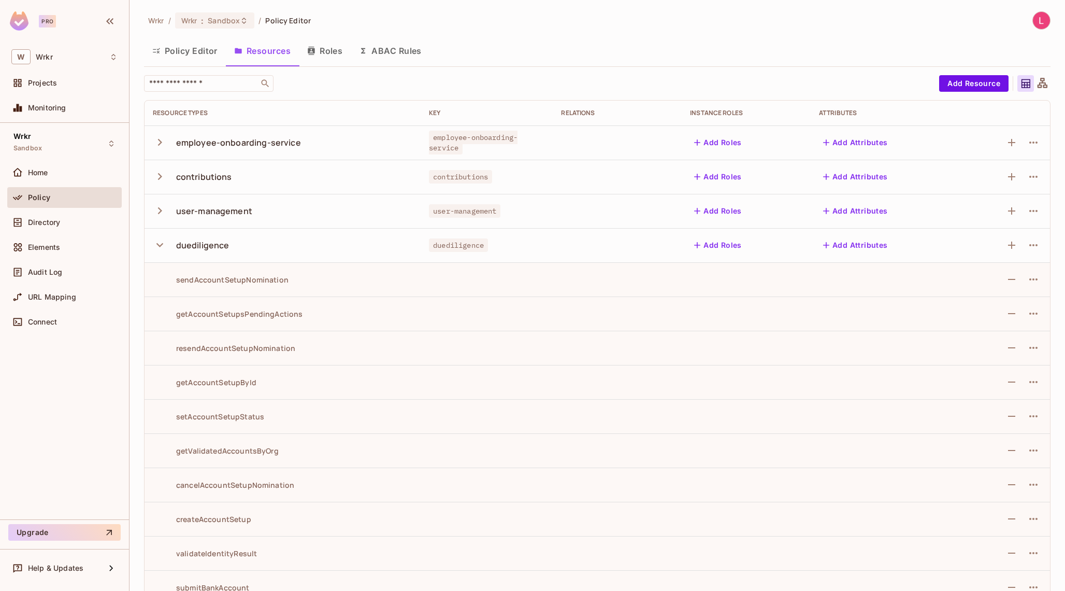
click at [160, 246] on icon "button" at bounding box center [159, 245] width 7 height 4
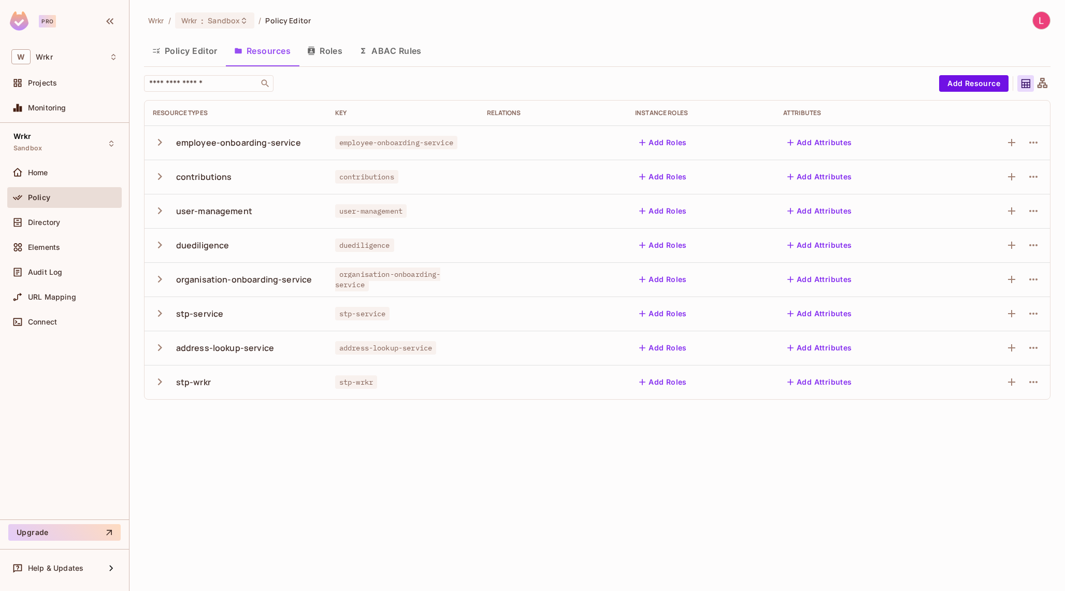
click at [157, 204] on icon "button" at bounding box center [160, 211] width 14 height 14
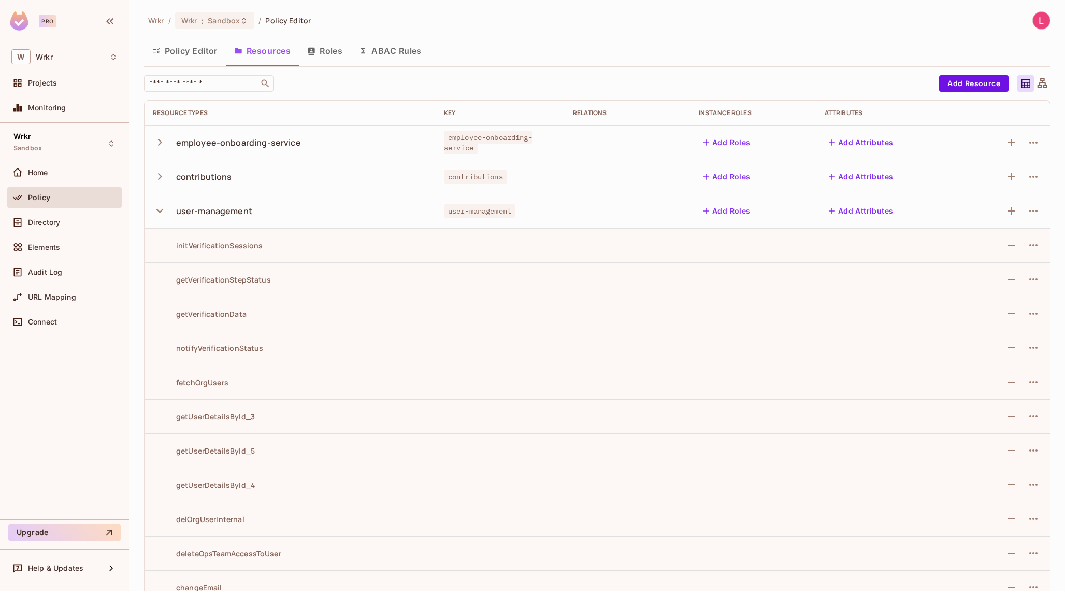
click at [157, 204] on icon "button" at bounding box center [160, 211] width 14 height 14
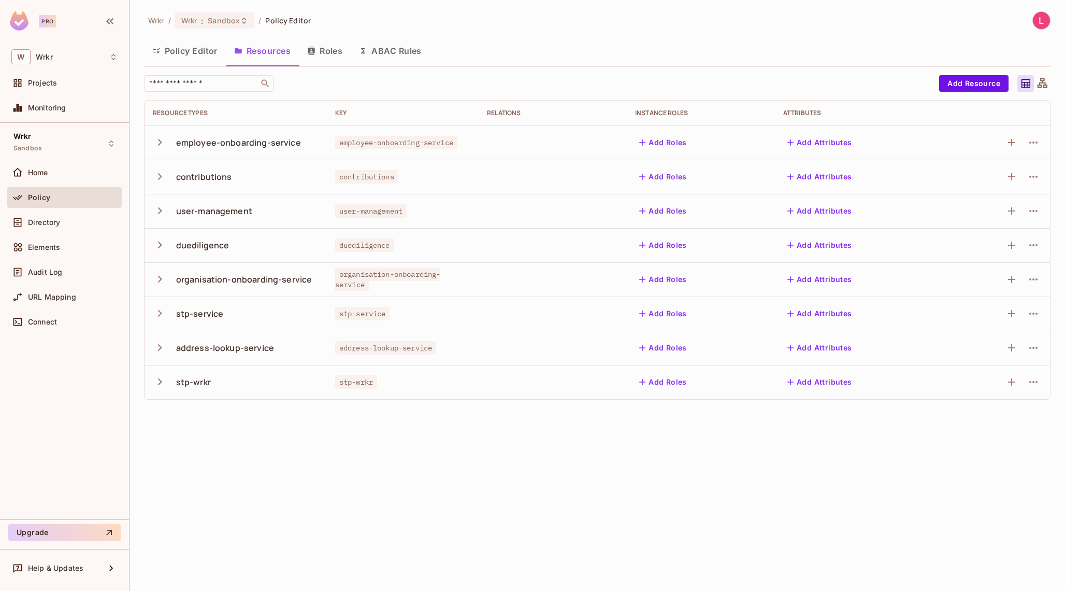
click at [159, 176] on icon "button" at bounding box center [160, 176] width 14 height 14
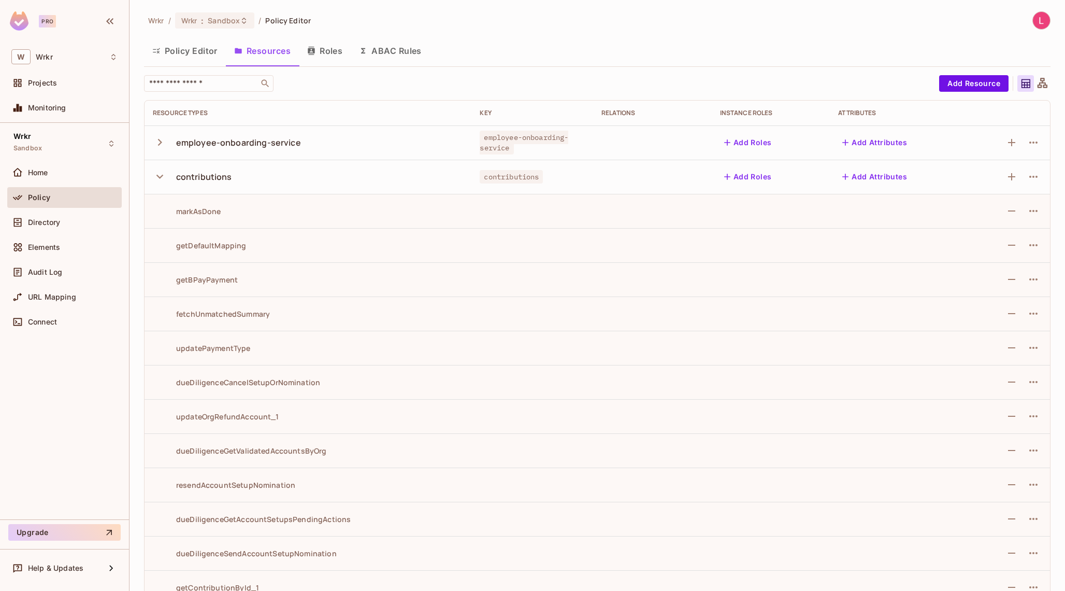
click at [159, 176] on icon "button" at bounding box center [159, 177] width 7 height 4
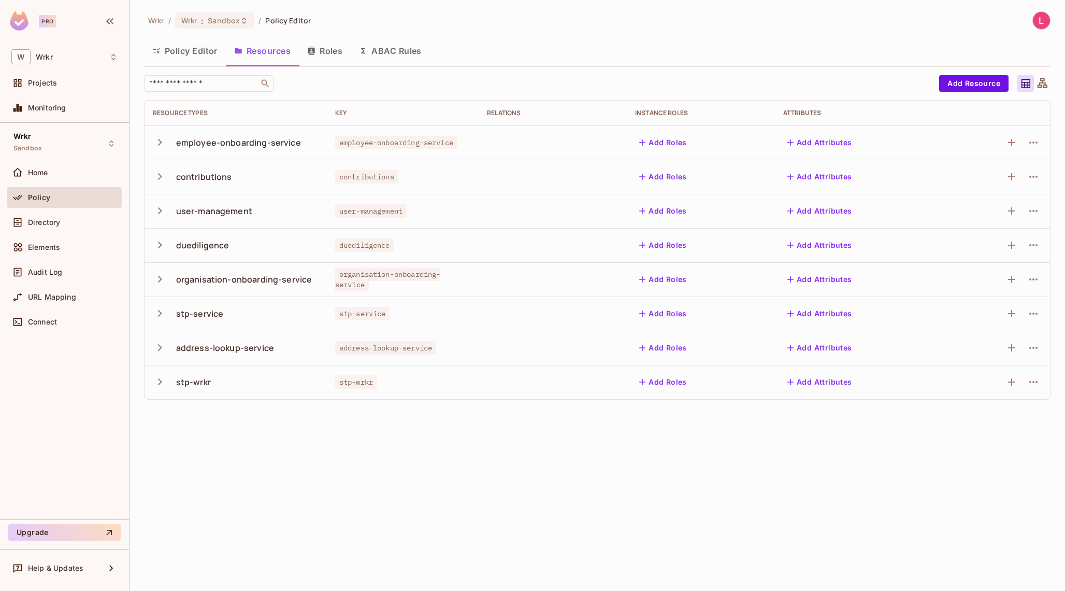
click at [158, 137] on icon "button" at bounding box center [160, 142] width 14 height 14
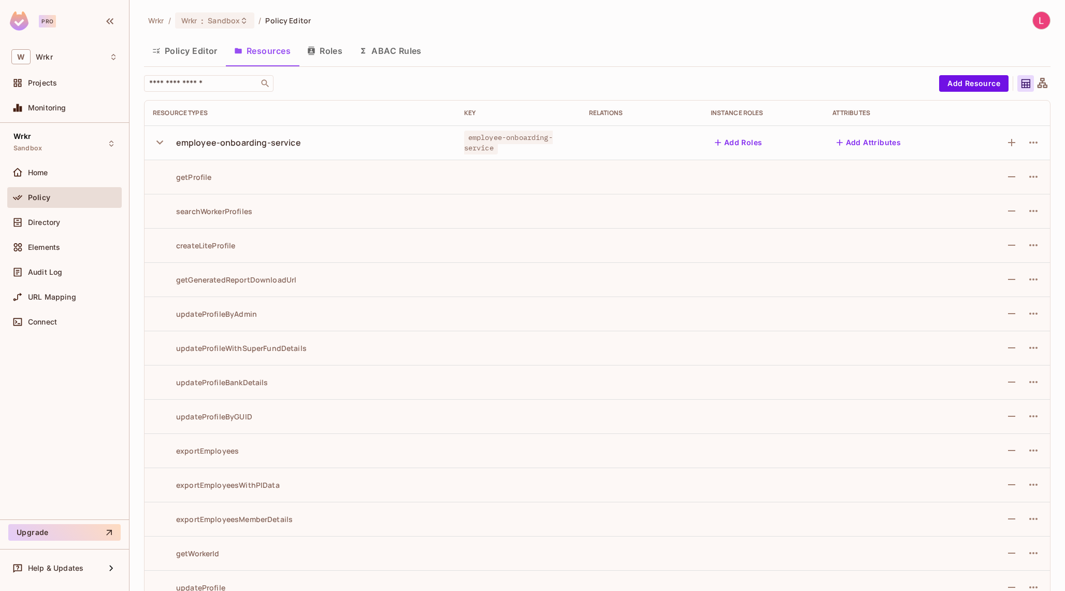
click at [162, 149] on button "button" at bounding box center [162, 142] width 18 height 22
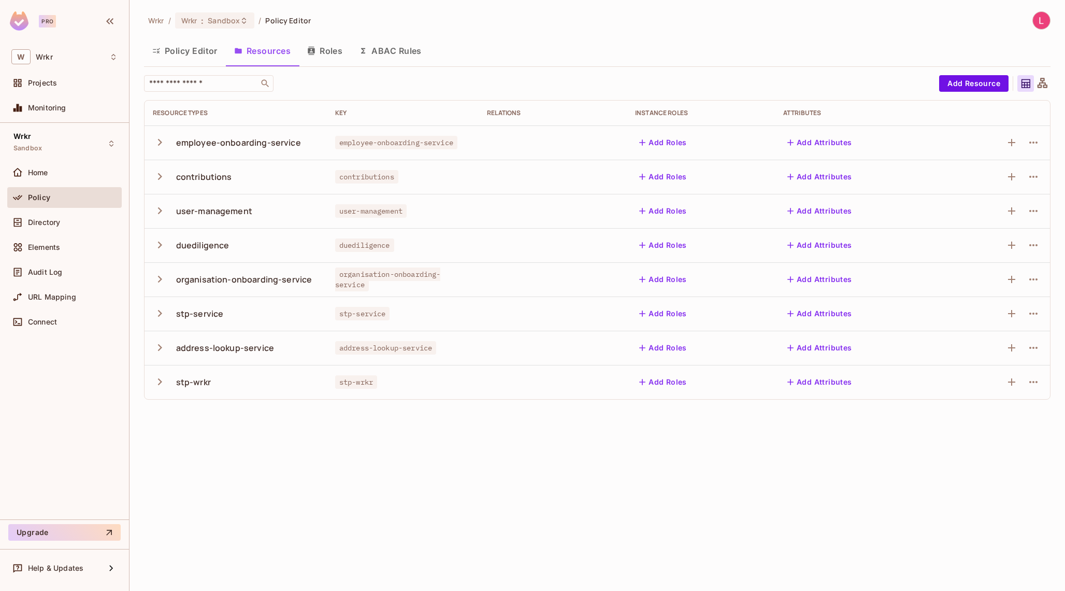
click at [191, 39] on button "Policy Editor" at bounding box center [185, 51] width 82 height 26
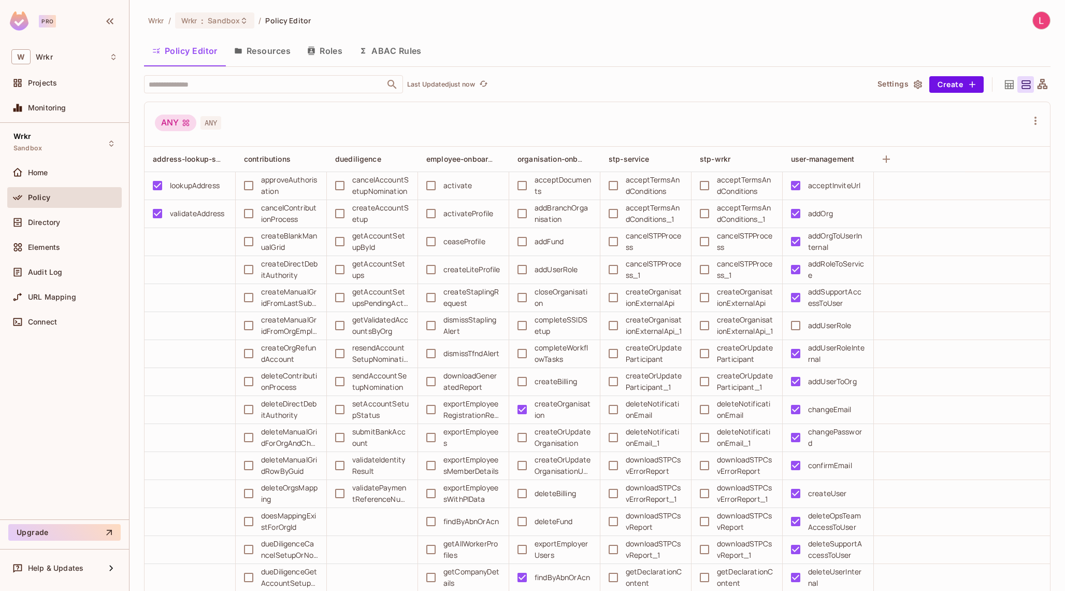
click at [406, 52] on button "ABAC Rules" at bounding box center [390, 51] width 79 height 26
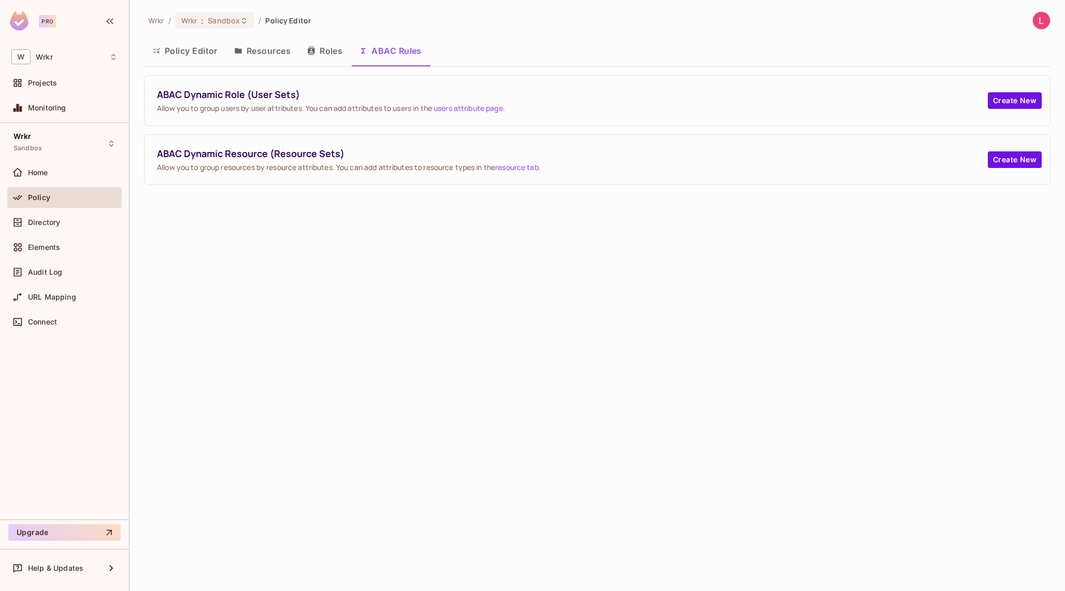
click at [319, 46] on button "Roles" at bounding box center [325, 51] width 52 height 26
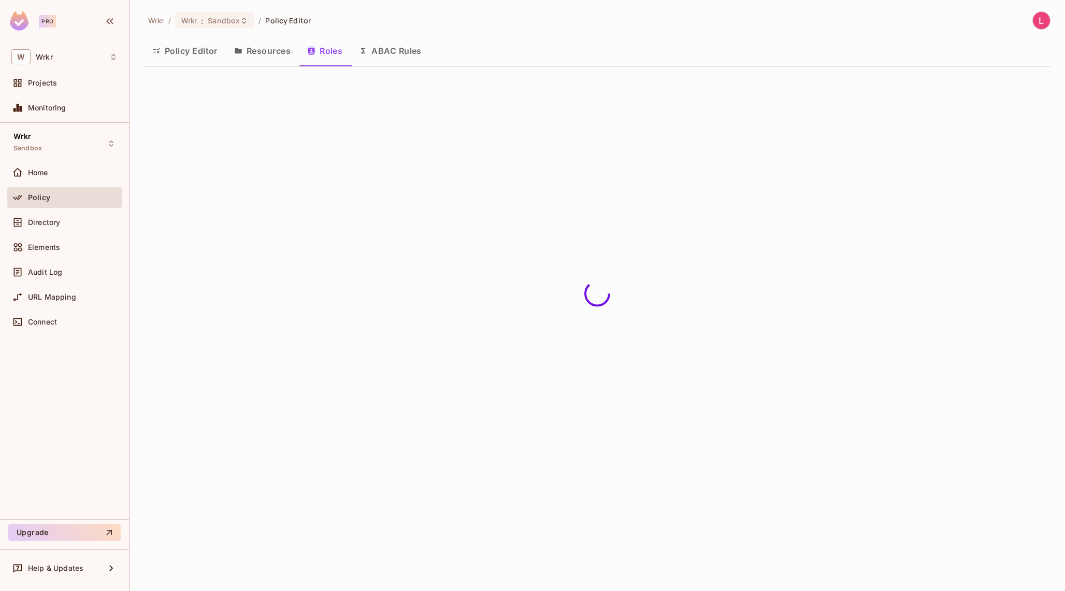
click at [259, 49] on button "Resources" at bounding box center [262, 51] width 73 height 26
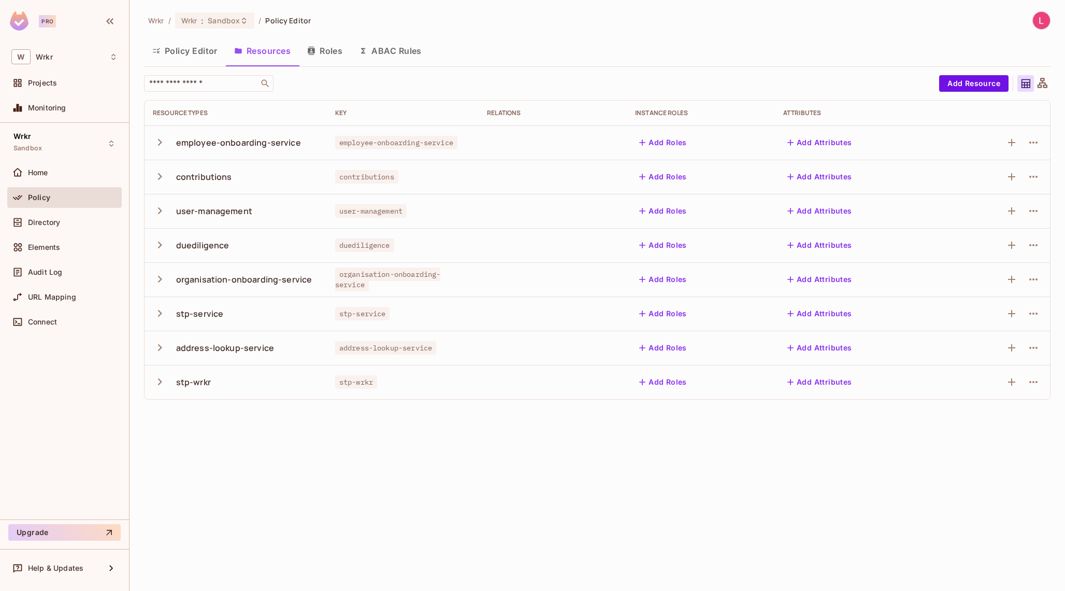
click at [153, 141] on icon "button" at bounding box center [160, 142] width 14 height 14
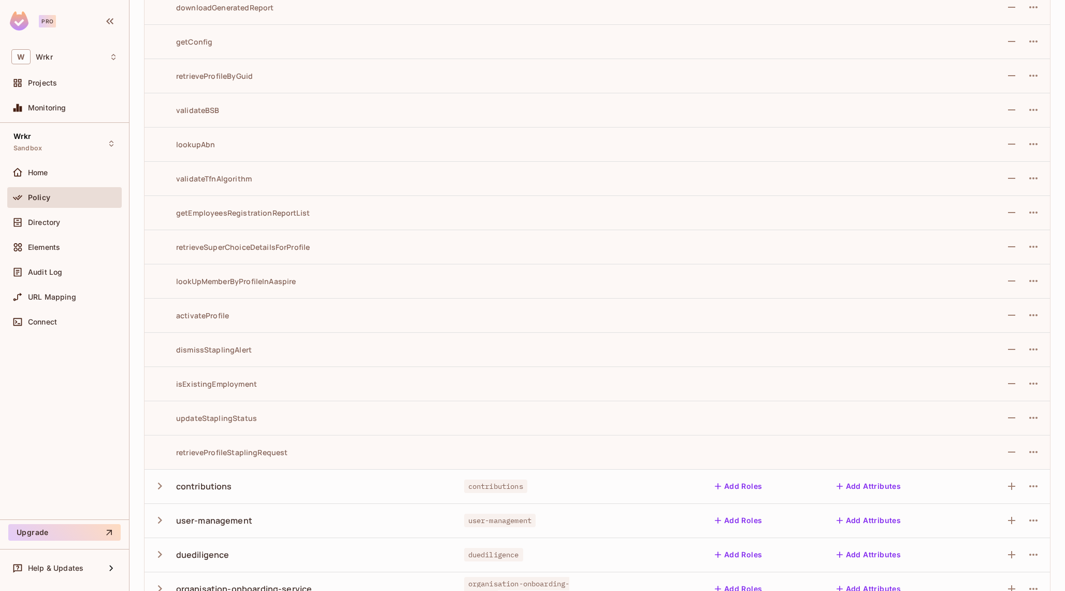
scroll to position [1767, 0]
